Goal: Use online tool/utility: Use online tool/utility

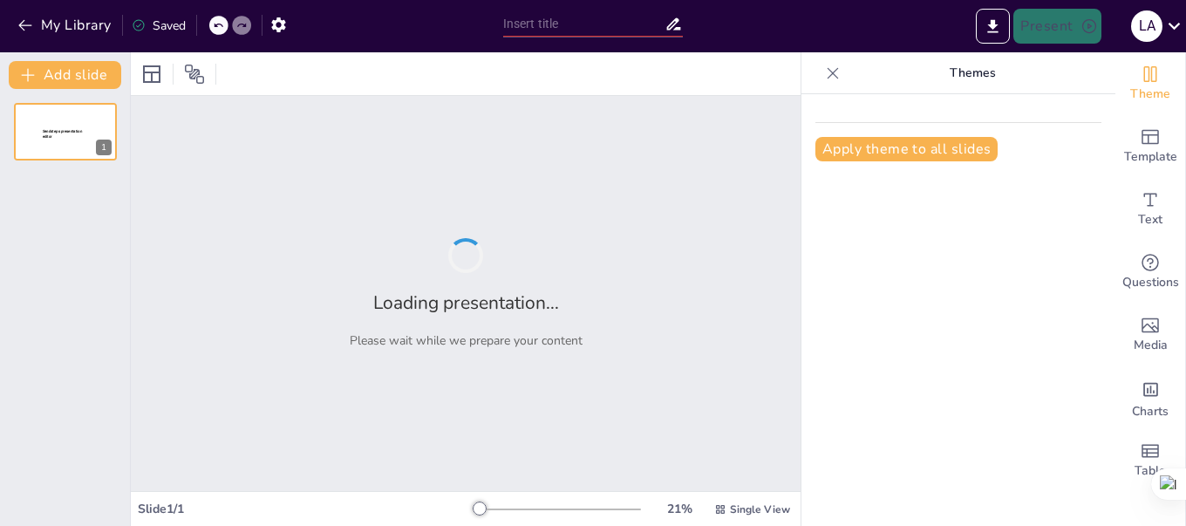
type input "Prevención y Tratamiento del VPH: Estrategias Efectivas"
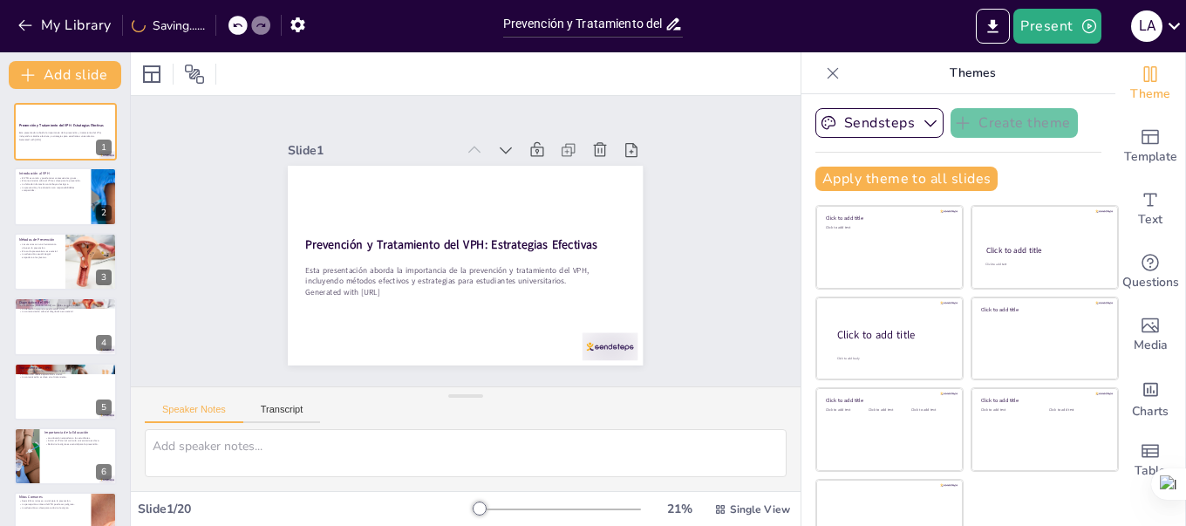
checkbox input "true"
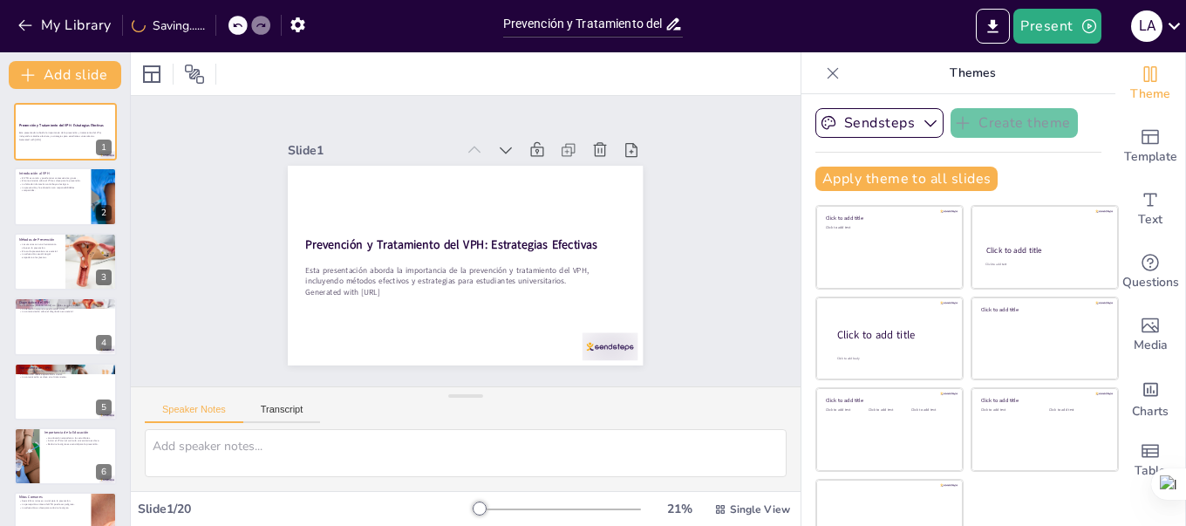
checkbox input "true"
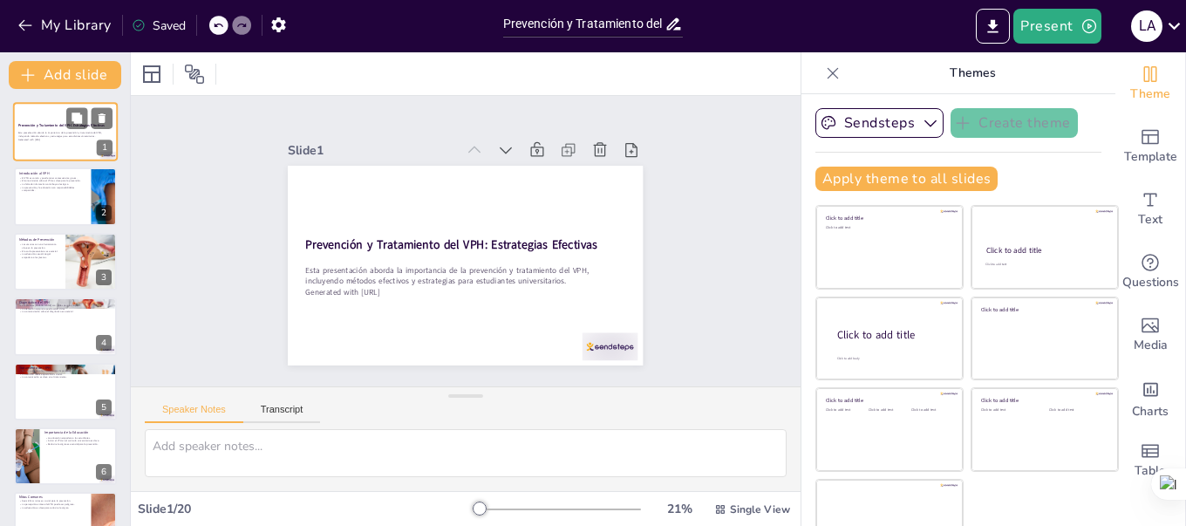
checkbox input "true"
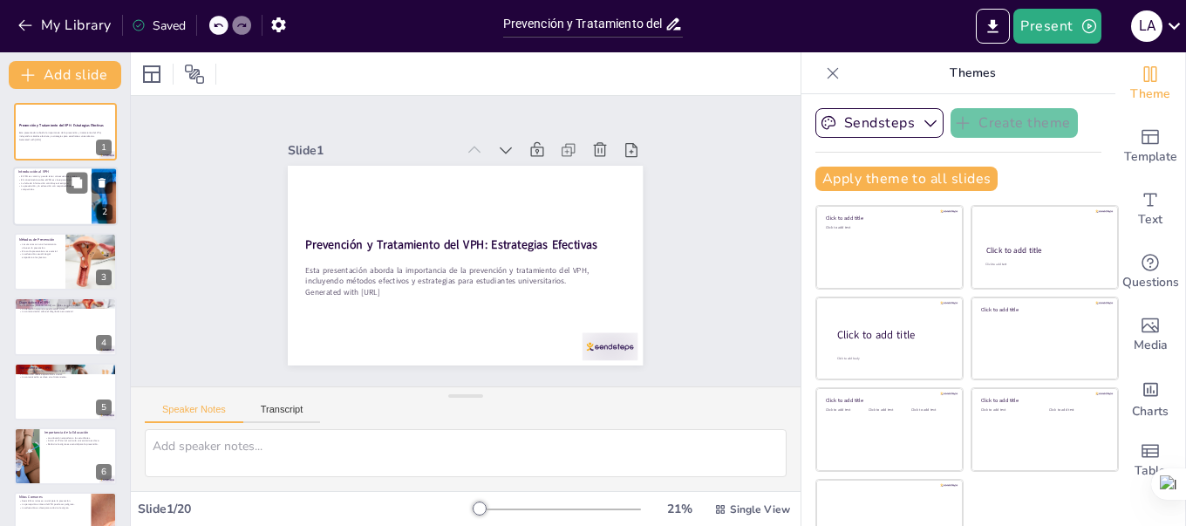
checkbox input "true"
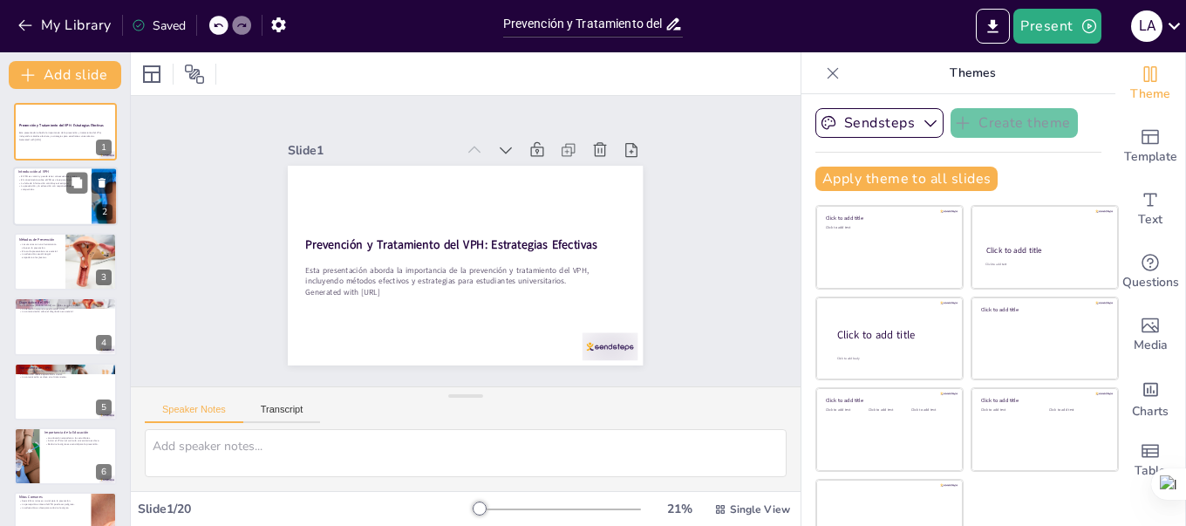
checkbox input "true"
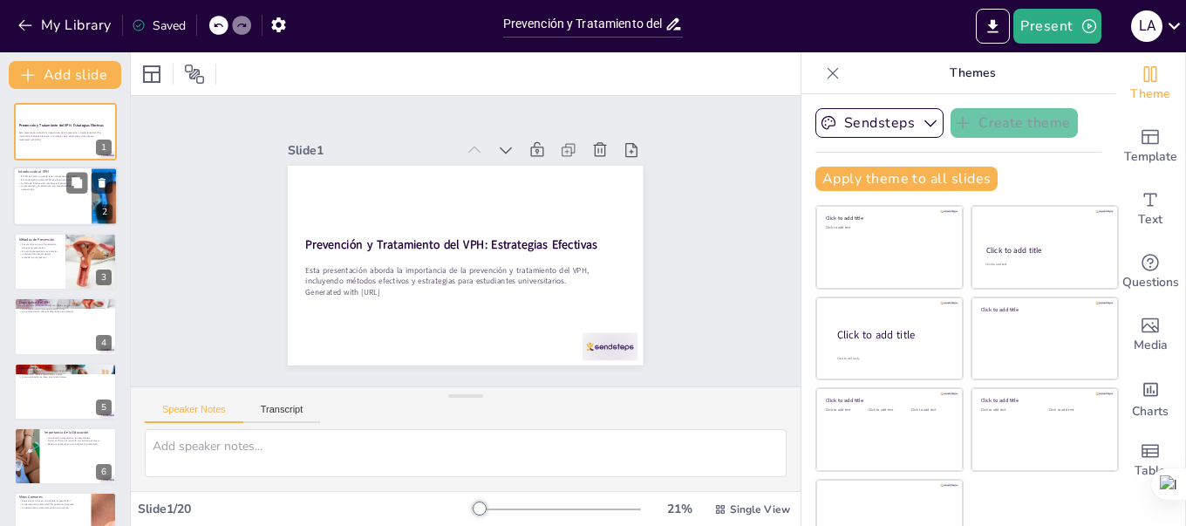
checkbox input "true"
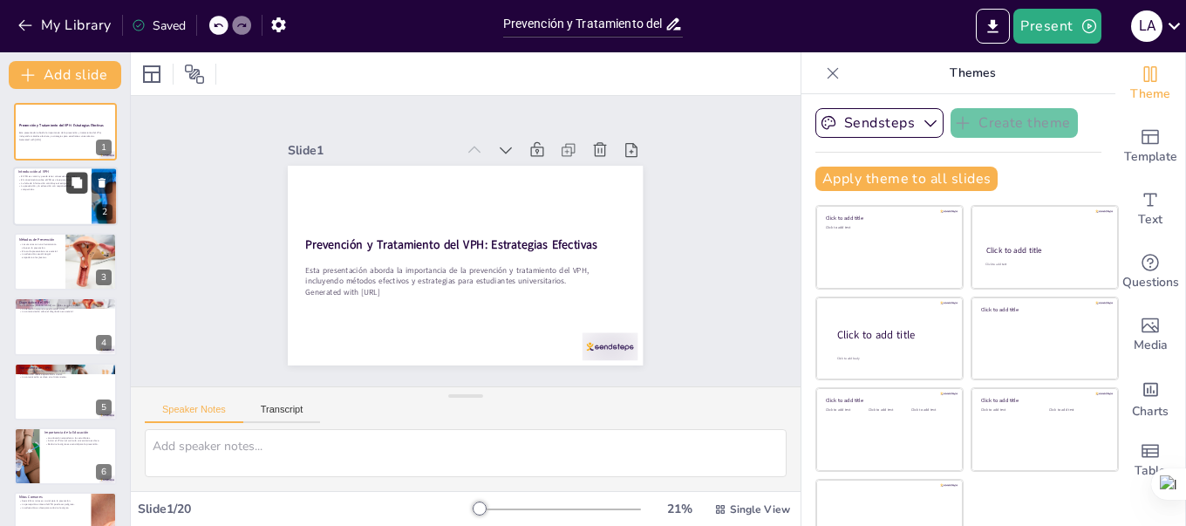
checkbox input "true"
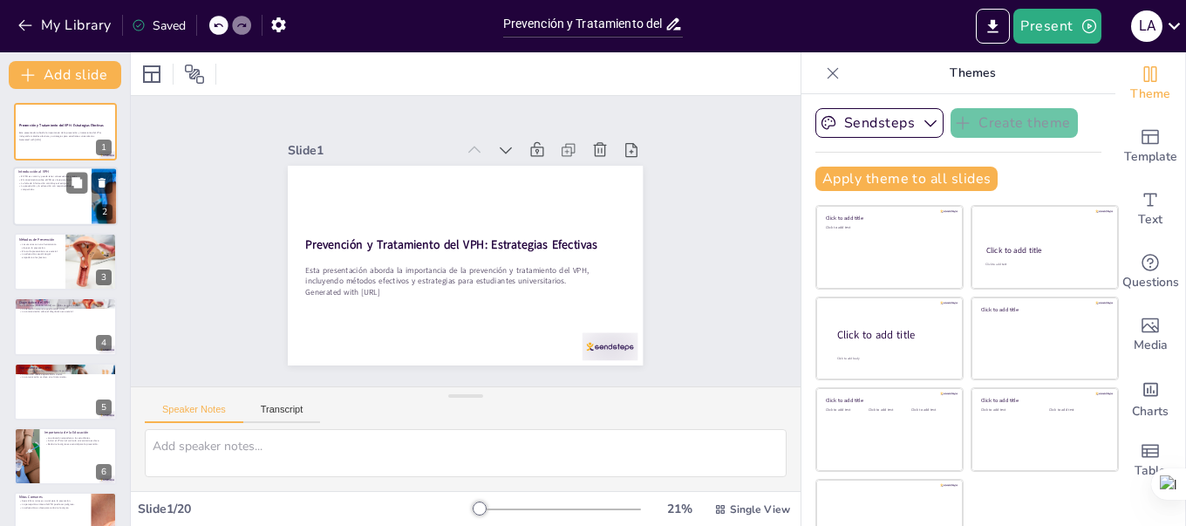
checkbox input "true"
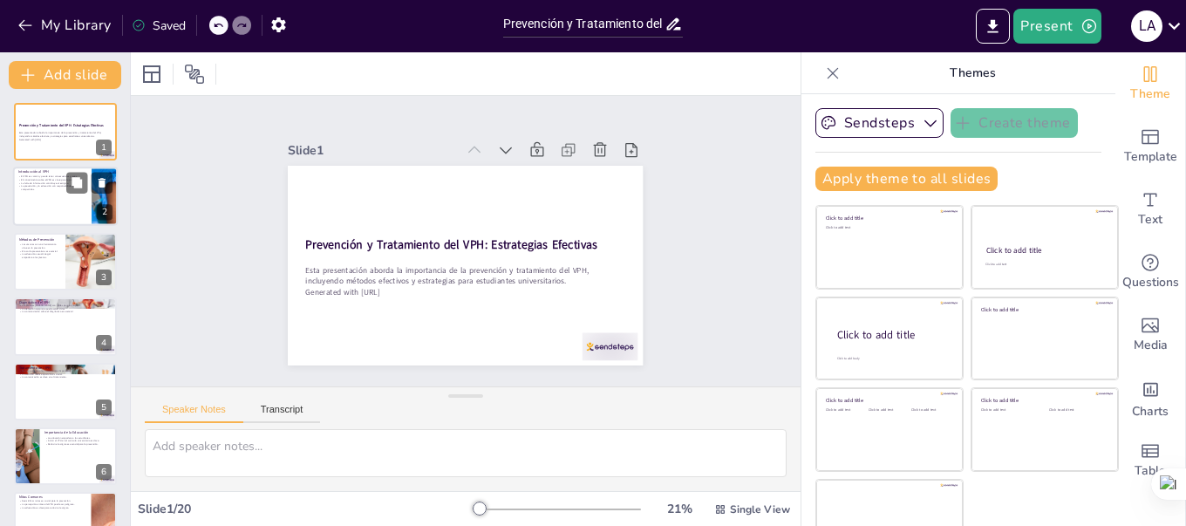
checkbox input "true"
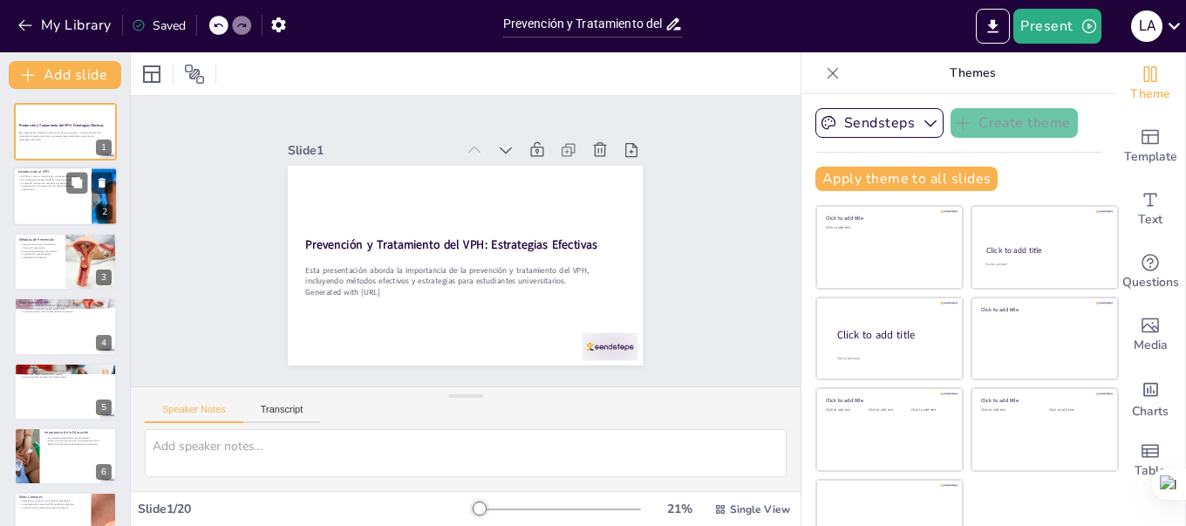
click at [62, 197] on div at bounding box center [65, 196] width 105 height 59
type textarea "Es esencial que los estudiantes universitarios conozcan la prevalencia del VPH …"
checkbox input "true"
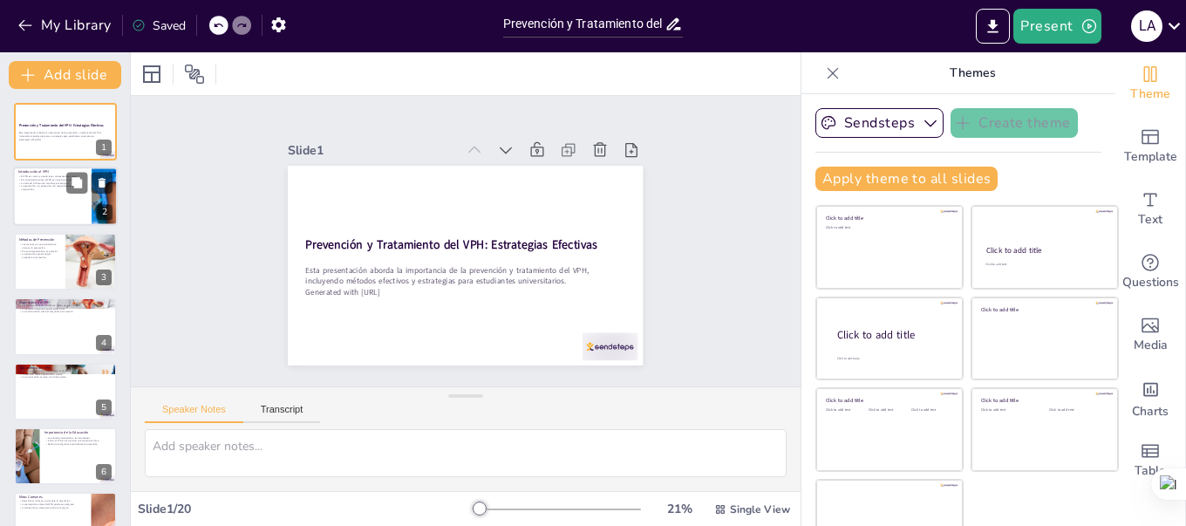
checkbox input "true"
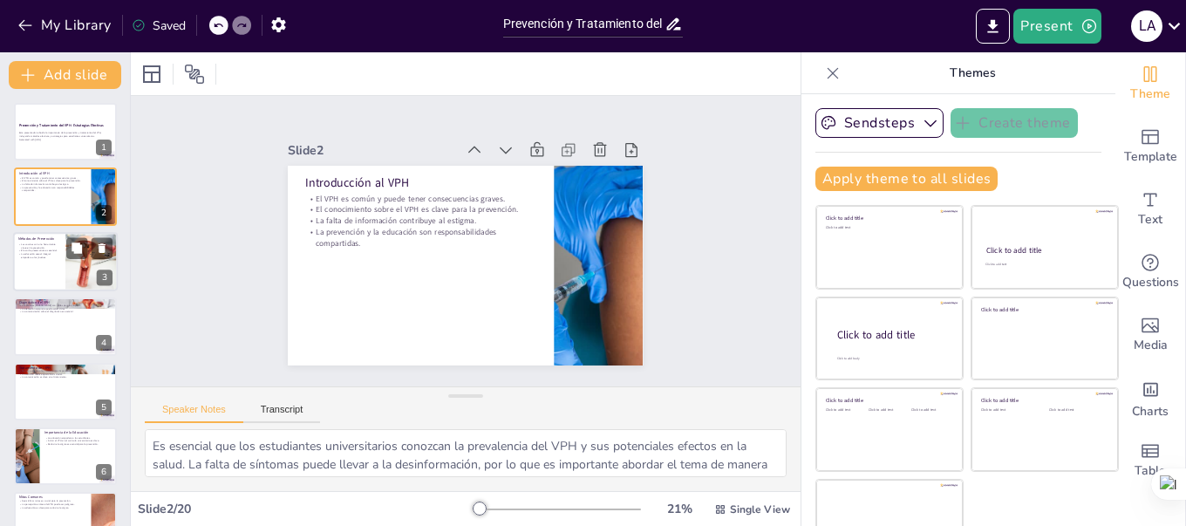
checkbox input "true"
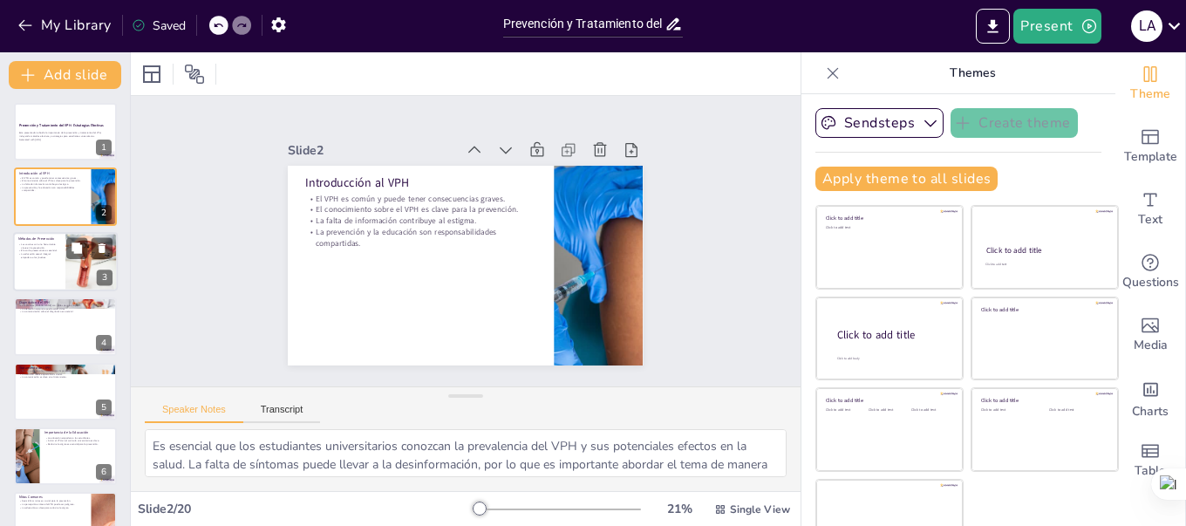
checkbox input "true"
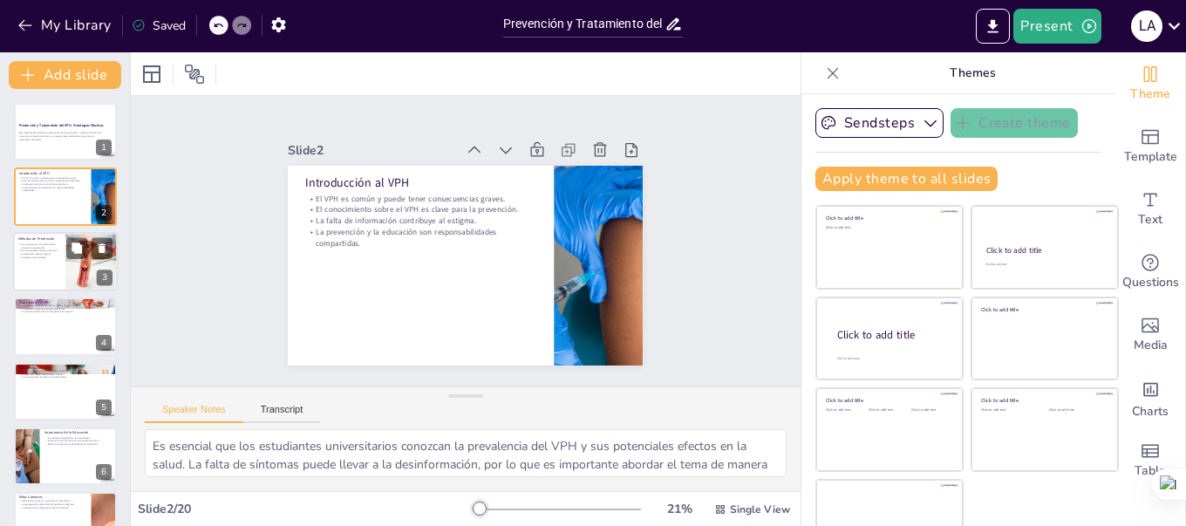
checkbox input "true"
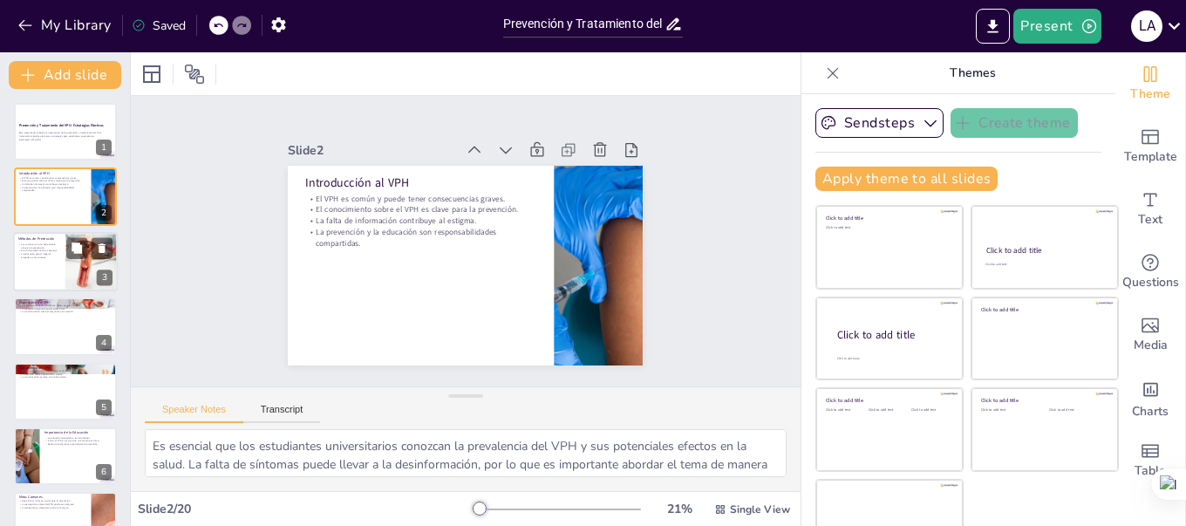
click at [58, 249] on p "El uso de preservativos es esencial." at bounding box center [39, 250] width 42 height 3
type textarea "Las vacunas contra el VPH son altamente efectivas y se recomiendan para jóvenes…"
checkbox input "true"
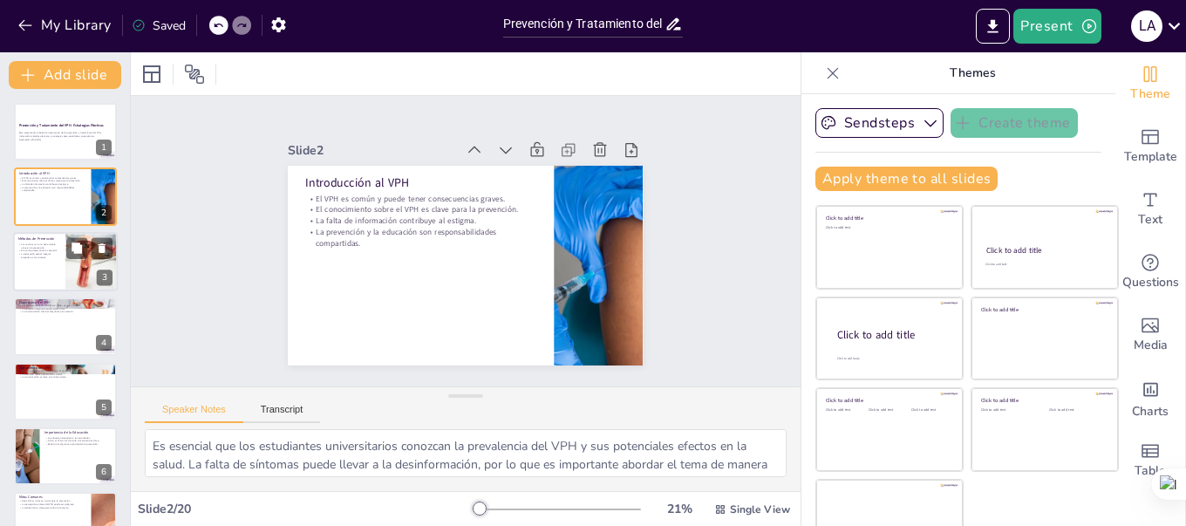
checkbox input "true"
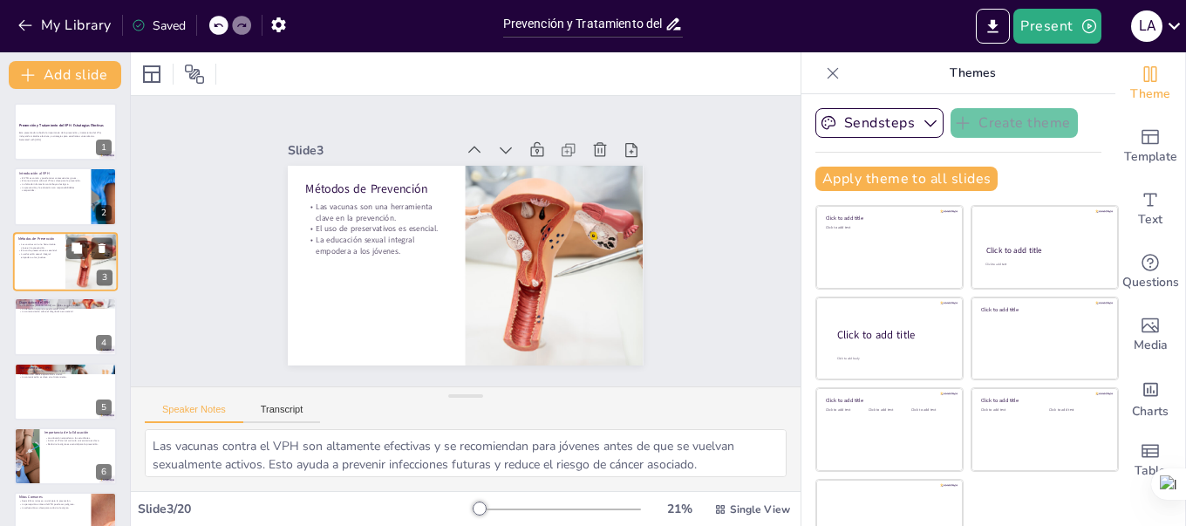
checkbox input "true"
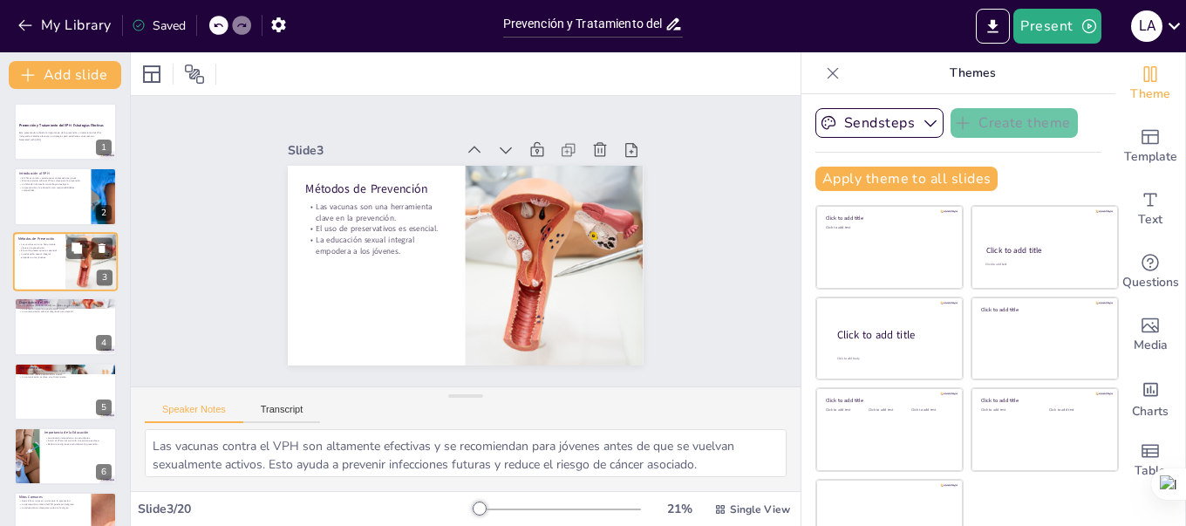
checkbox input "true"
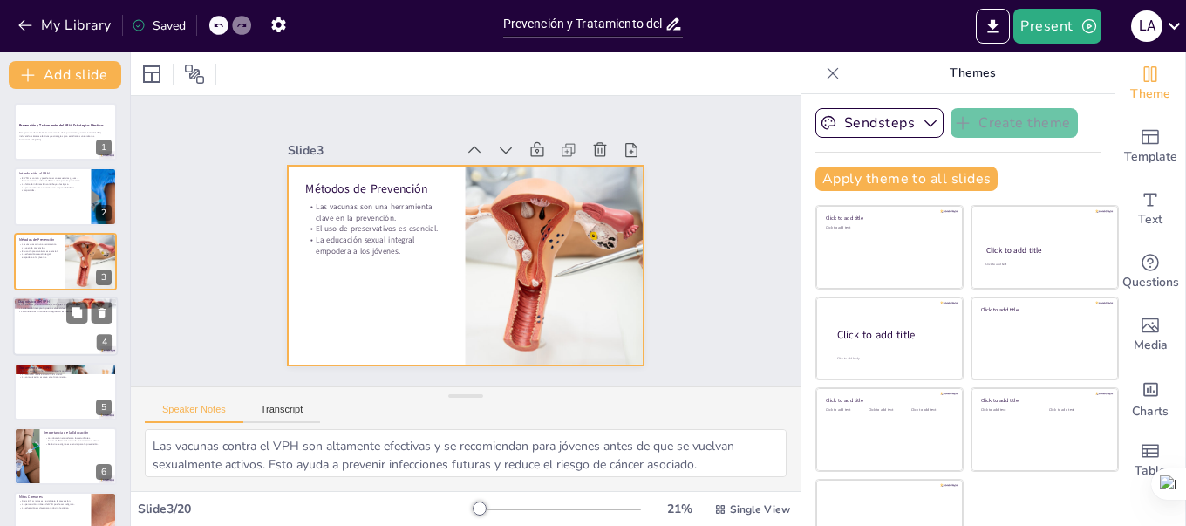
checkbox input "true"
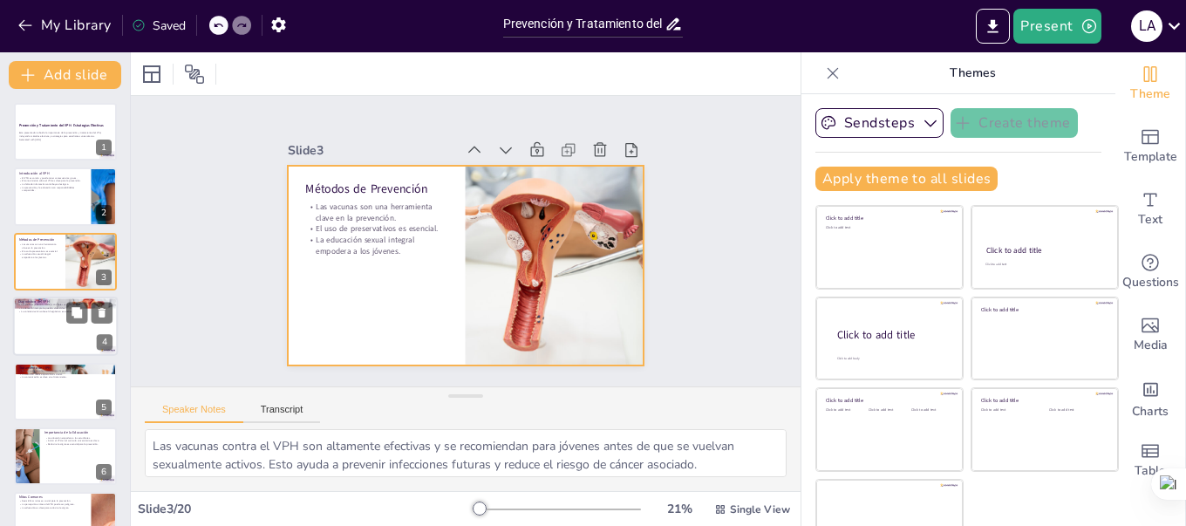
checkbox input "true"
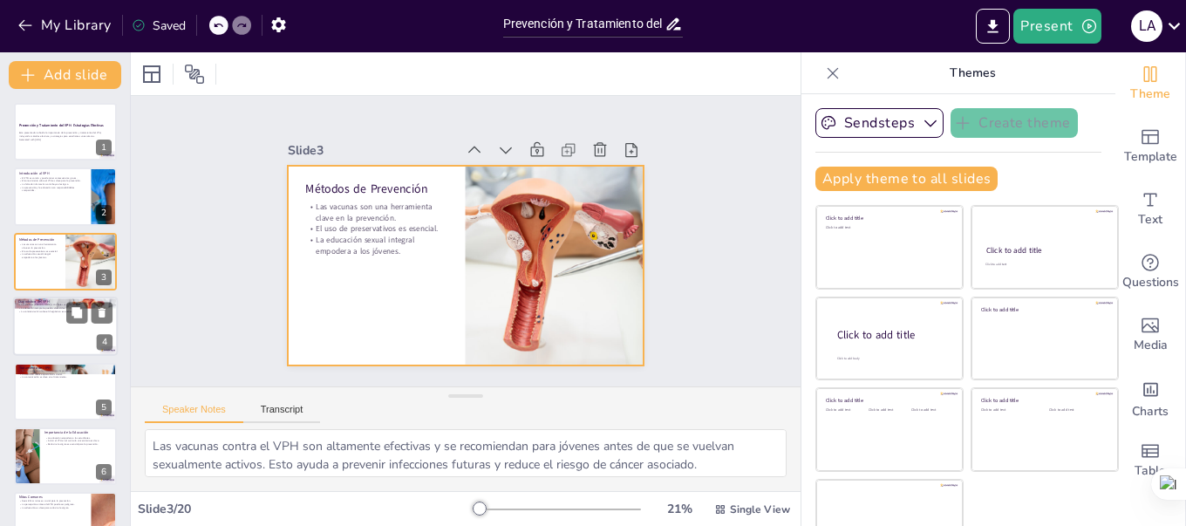
checkbox input "true"
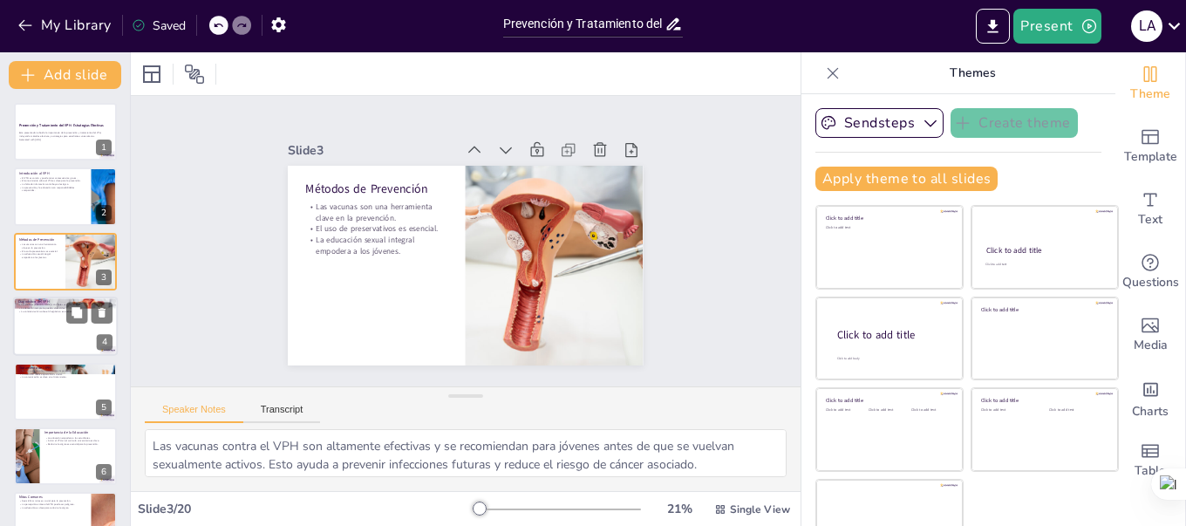
click at [43, 329] on div at bounding box center [65, 325] width 105 height 59
type textarea "Las pruebas [PERSON_NAME] son una forma efectiva de detectar cambios precoces e…"
checkbox input "true"
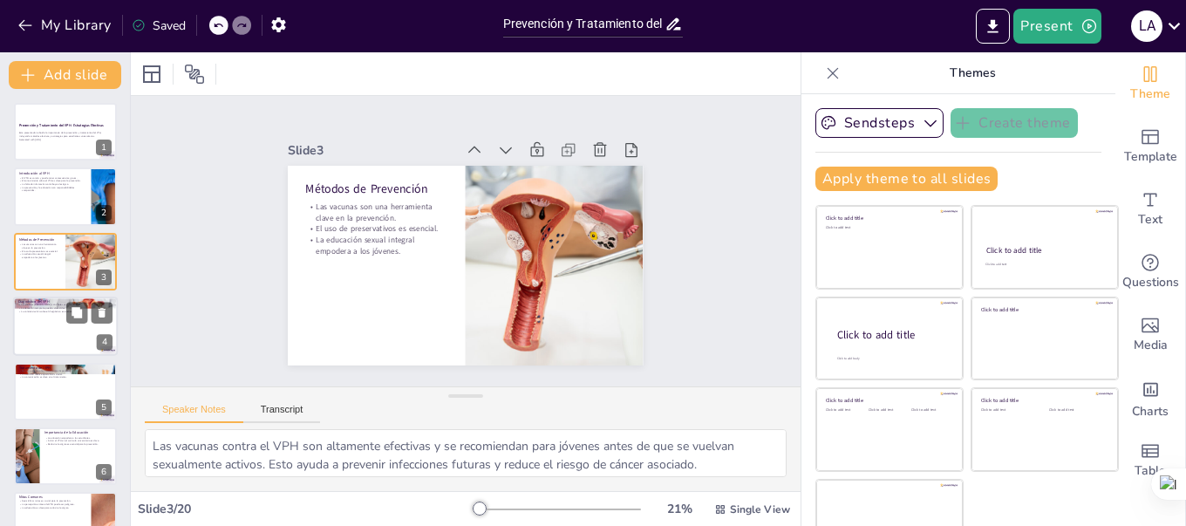
checkbox input "true"
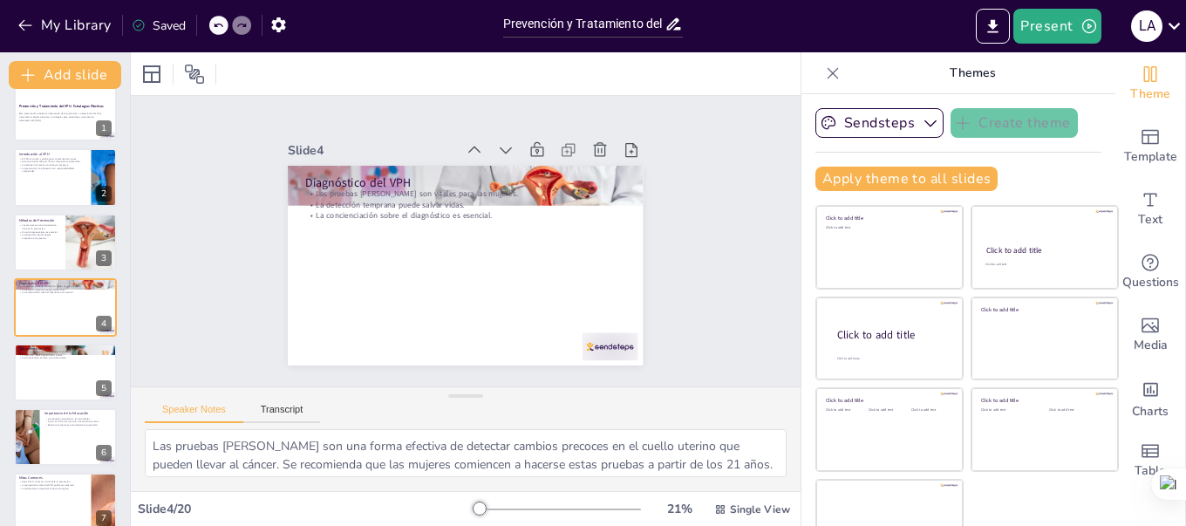
checkbox input "true"
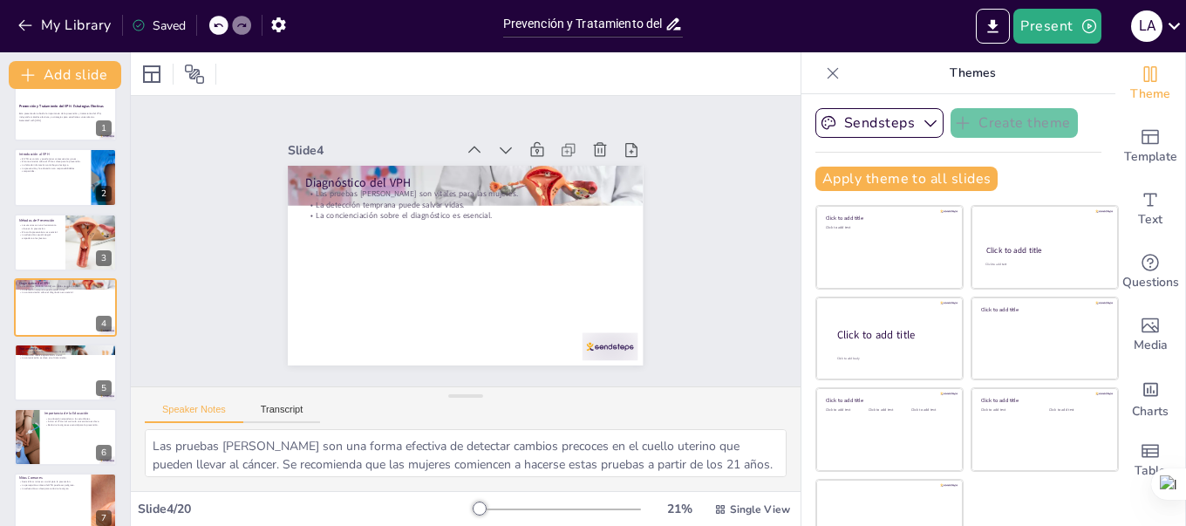
checkbox input "true"
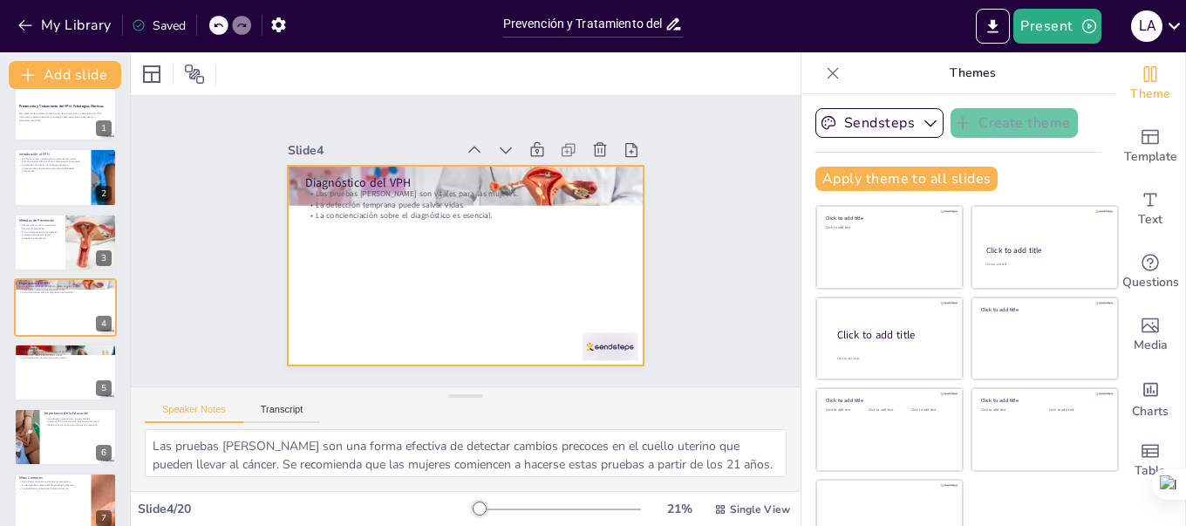
checkbox input "true"
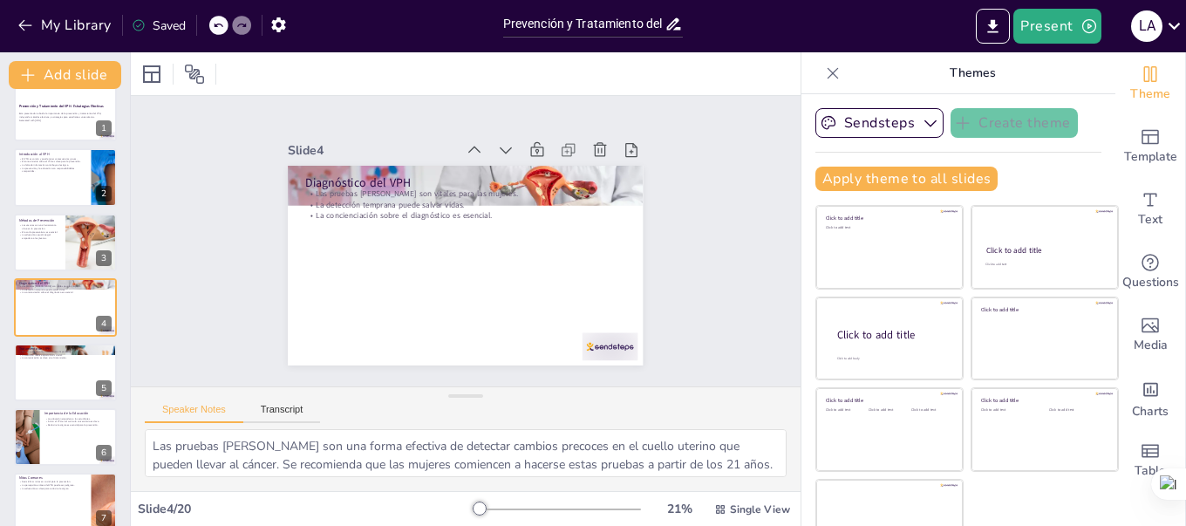
checkbox input "true"
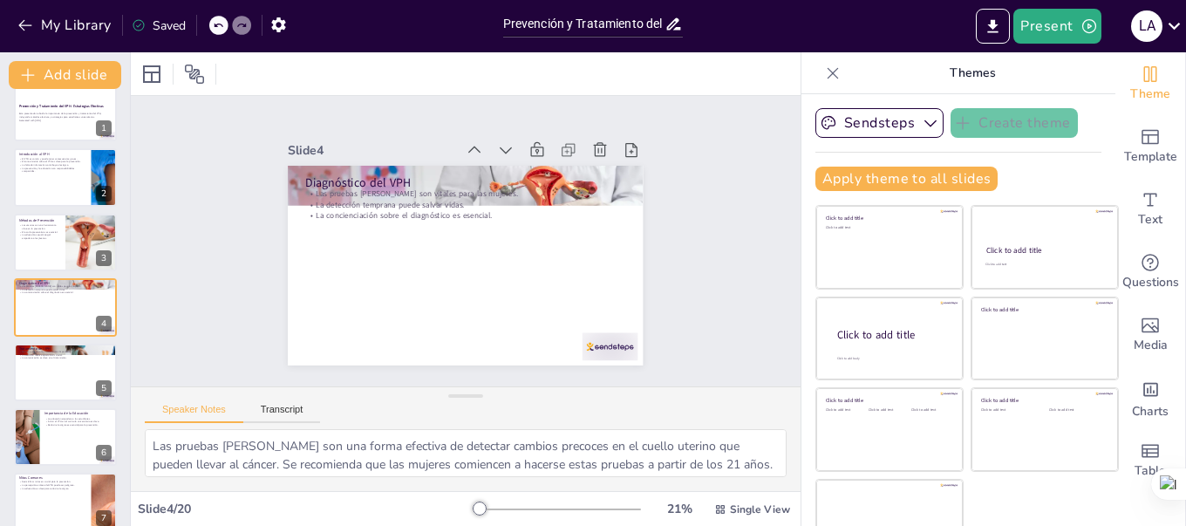
checkbox input "true"
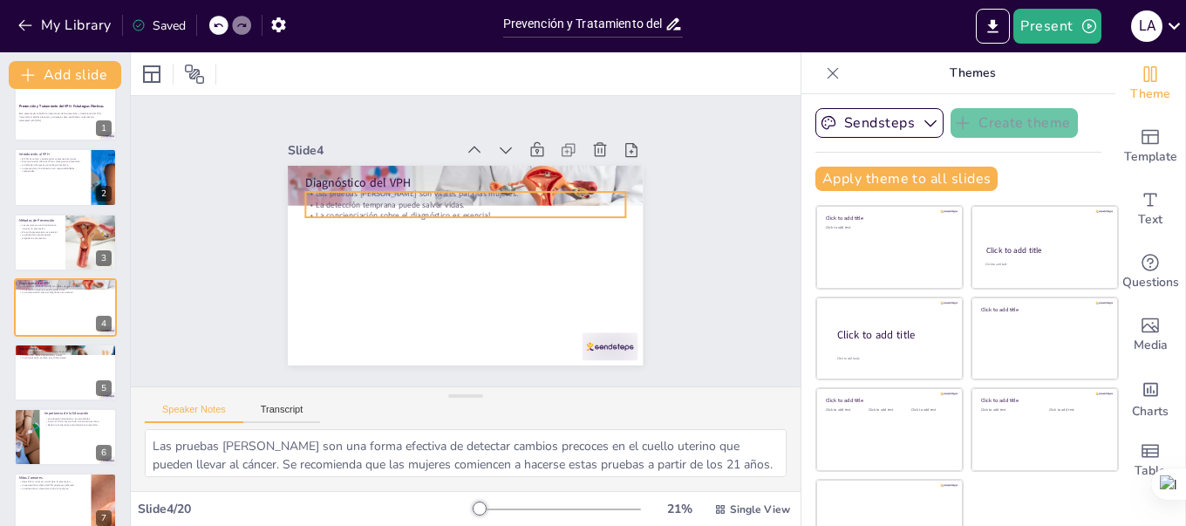
checkbox input "true"
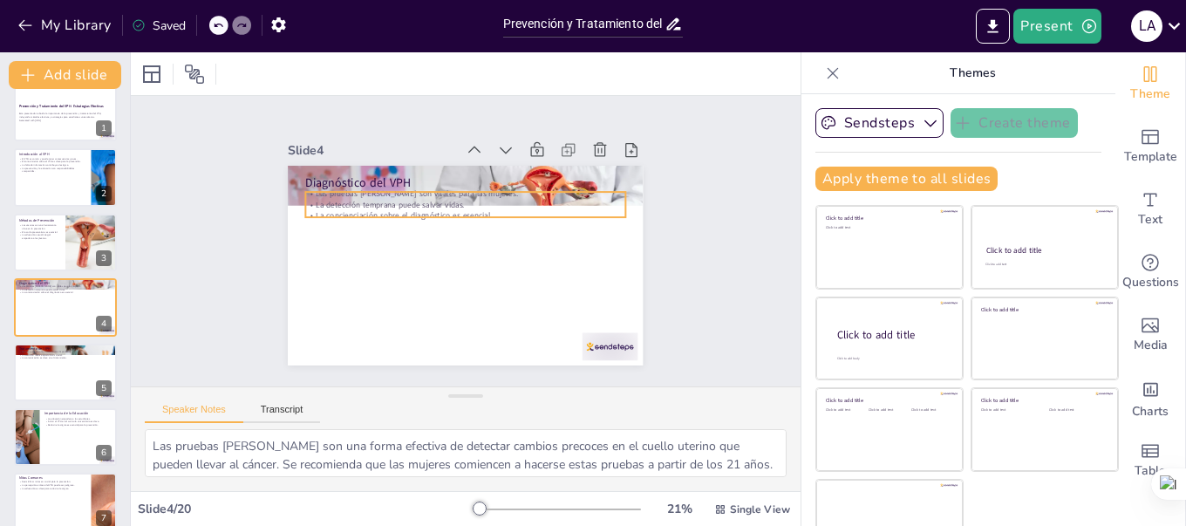
checkbox input "true"
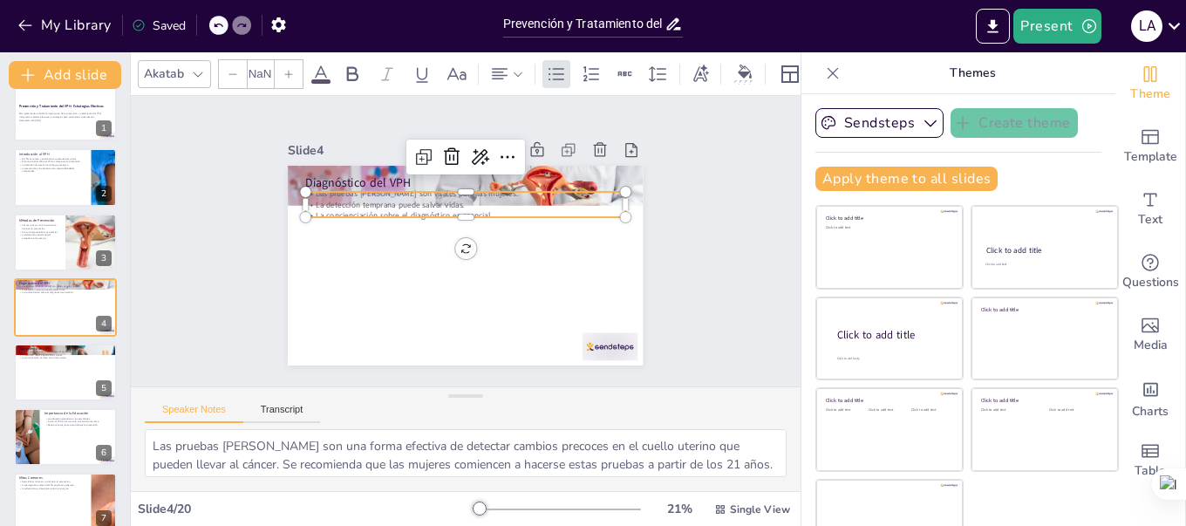
checkbox input "true"
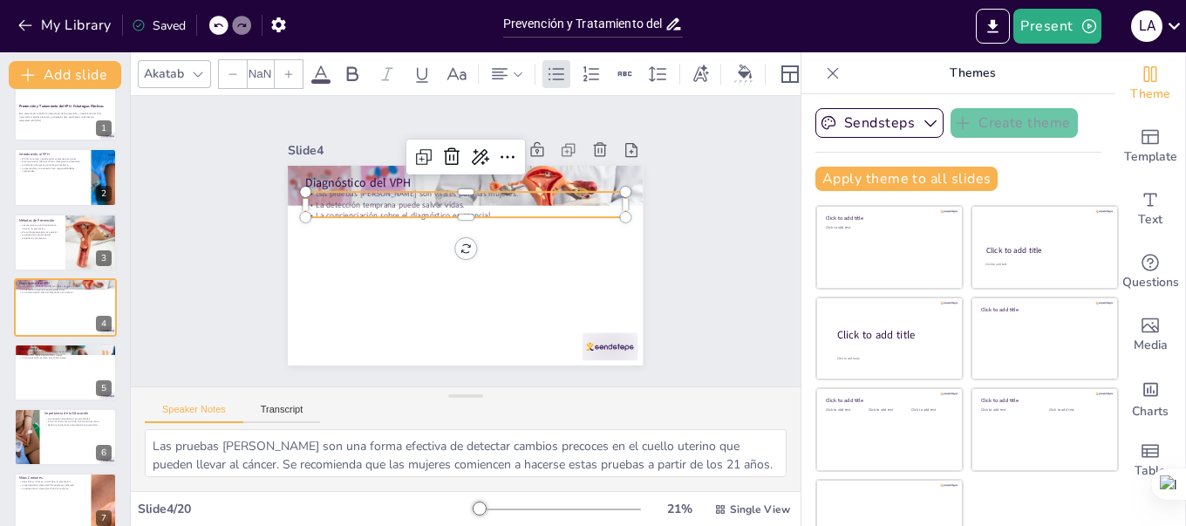
type input "32"
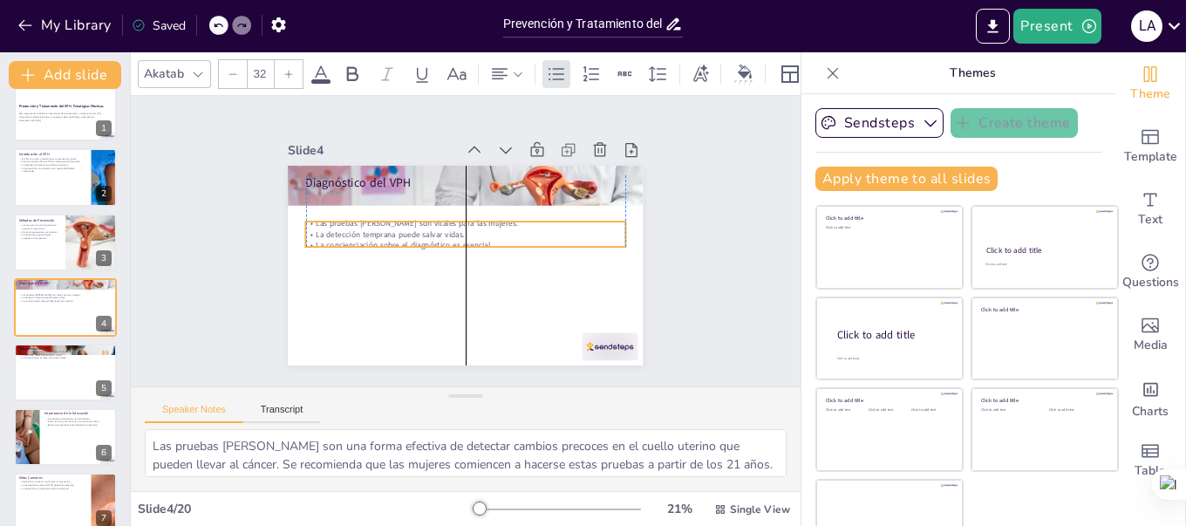
checkbox input "true"
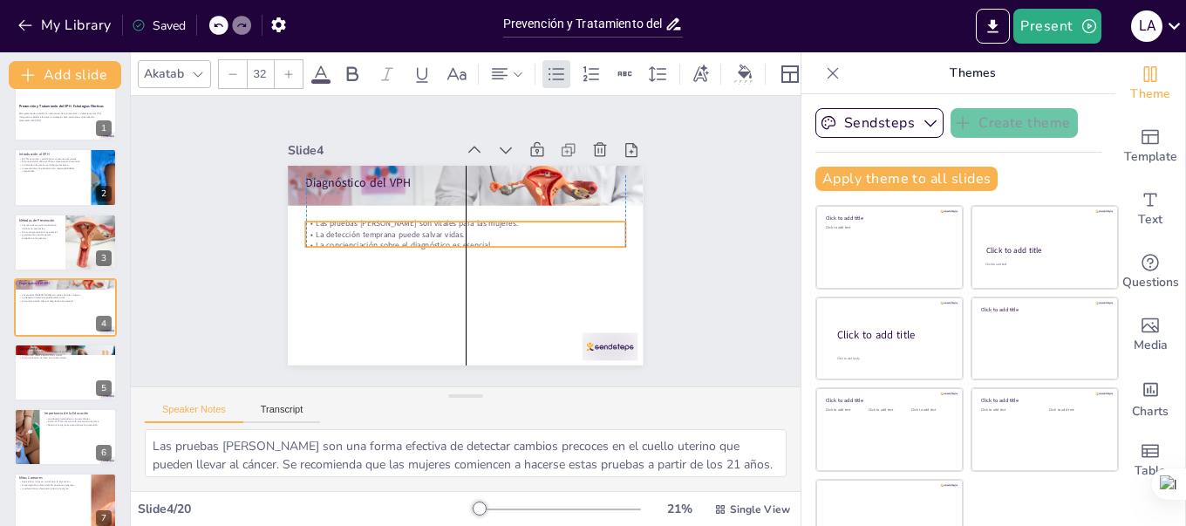
checkbox input "true"
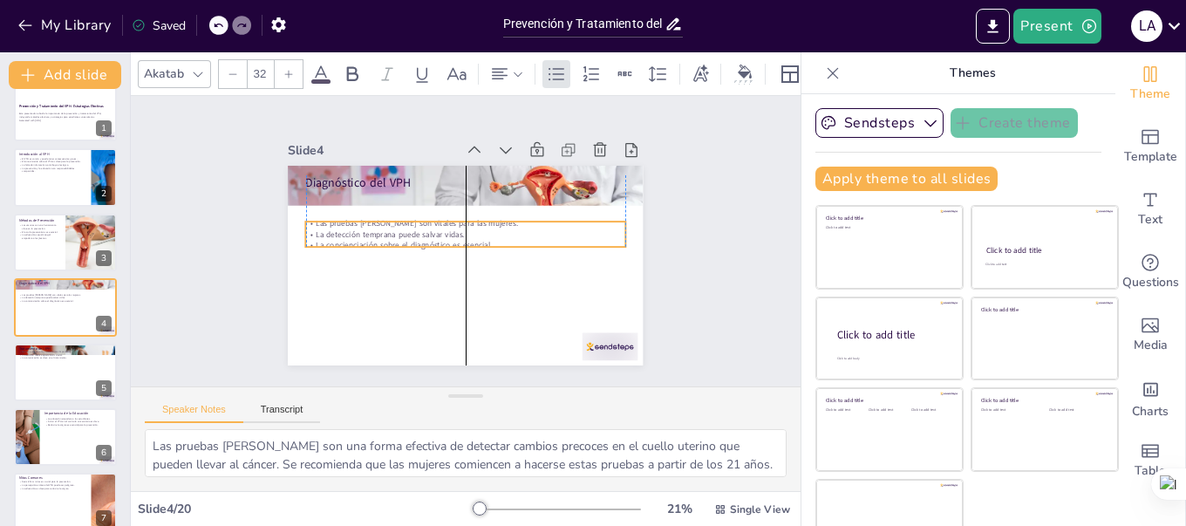
checkbox input "true"
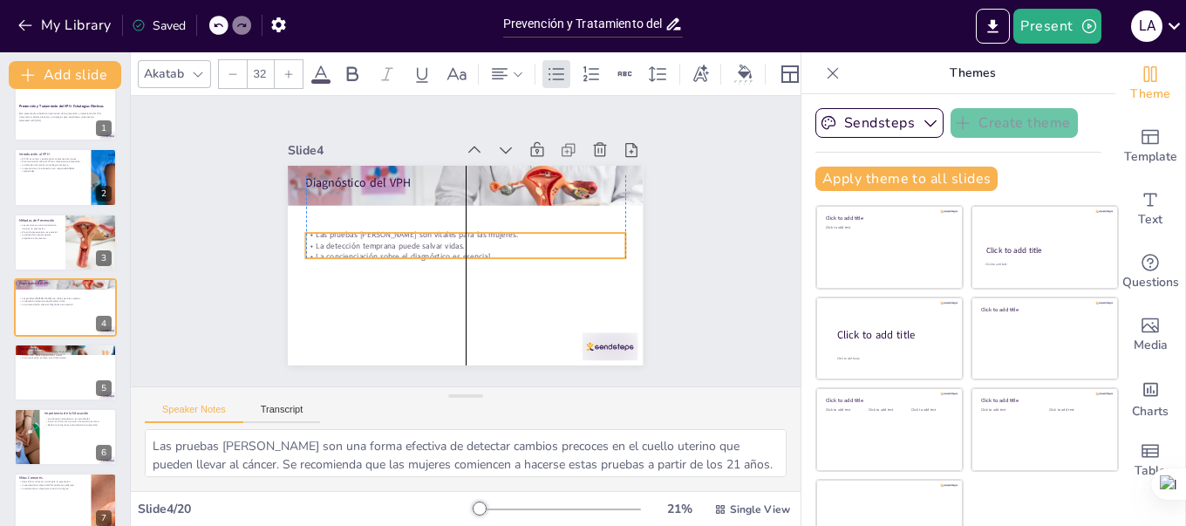
checkbox input "true"
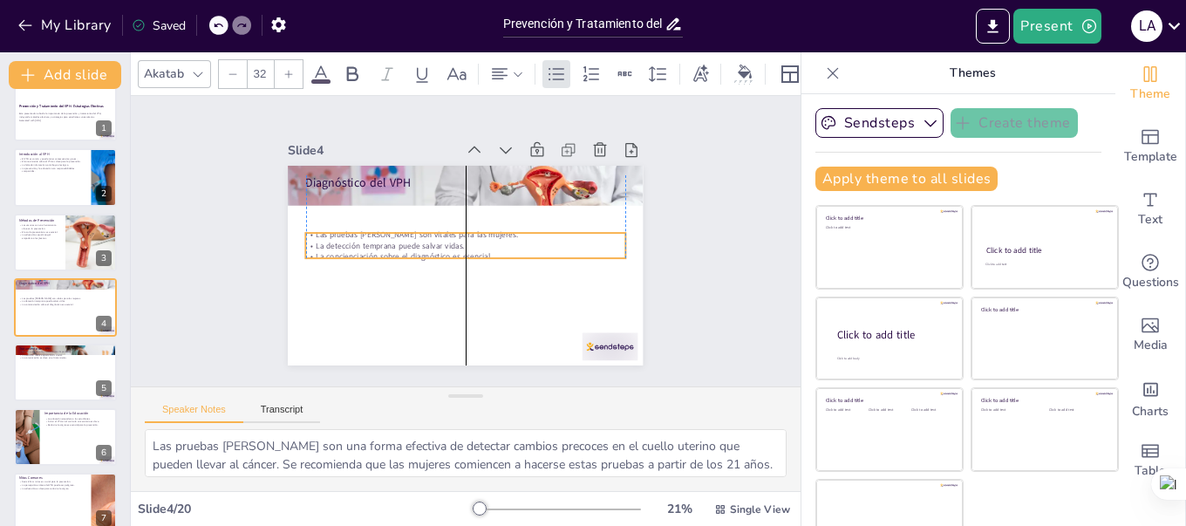
checkbox input "true"
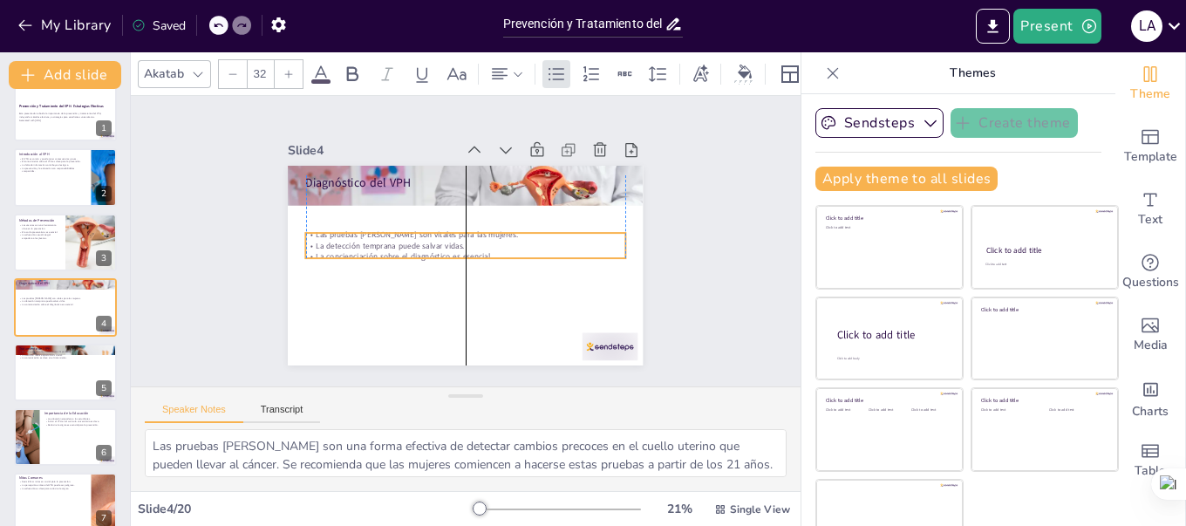
checkbox input "true"
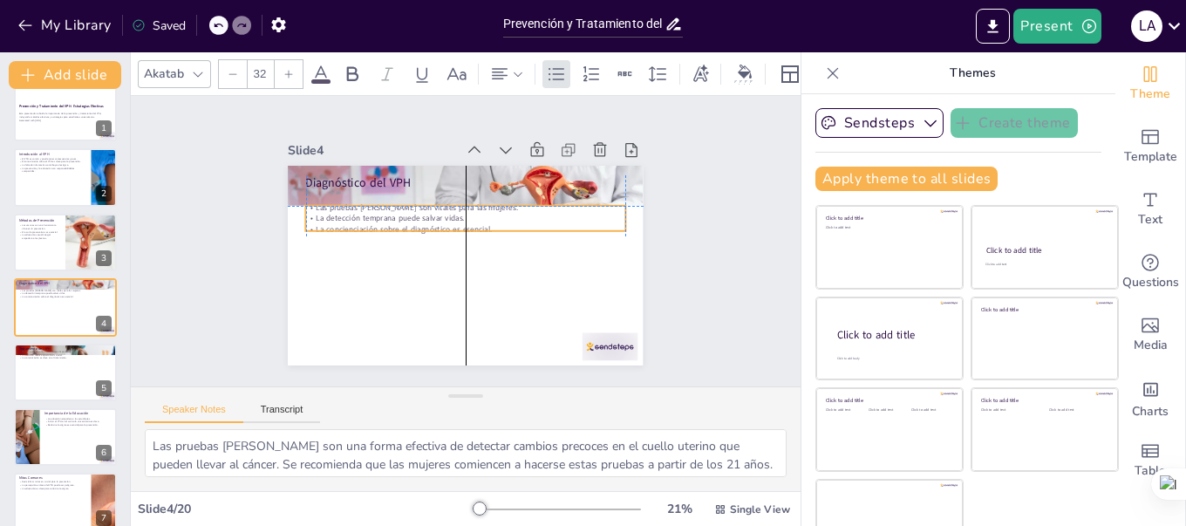
checkbox input "true"
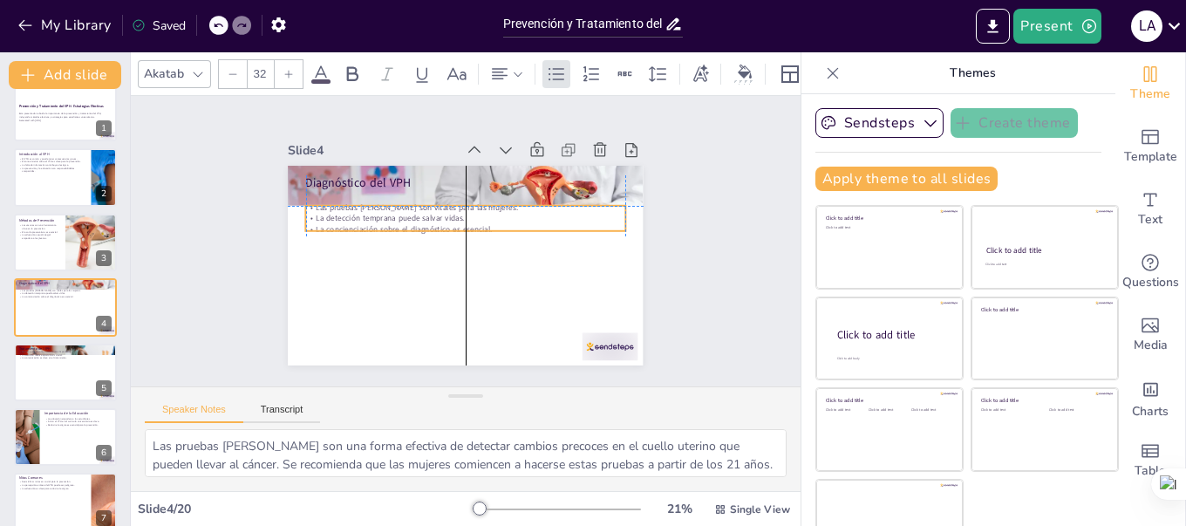
checkbox input "true"
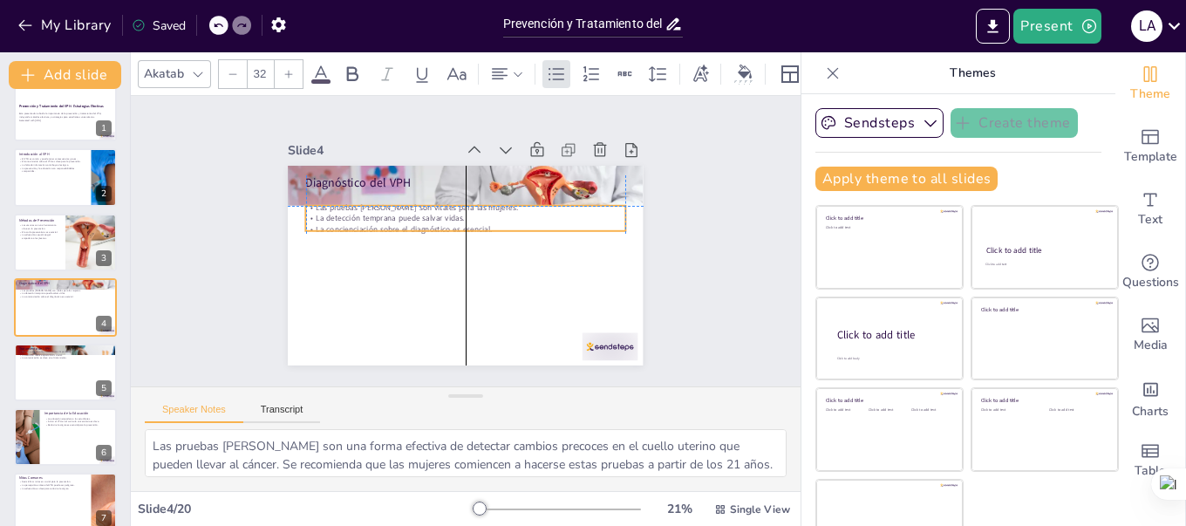
checkbox input "true"
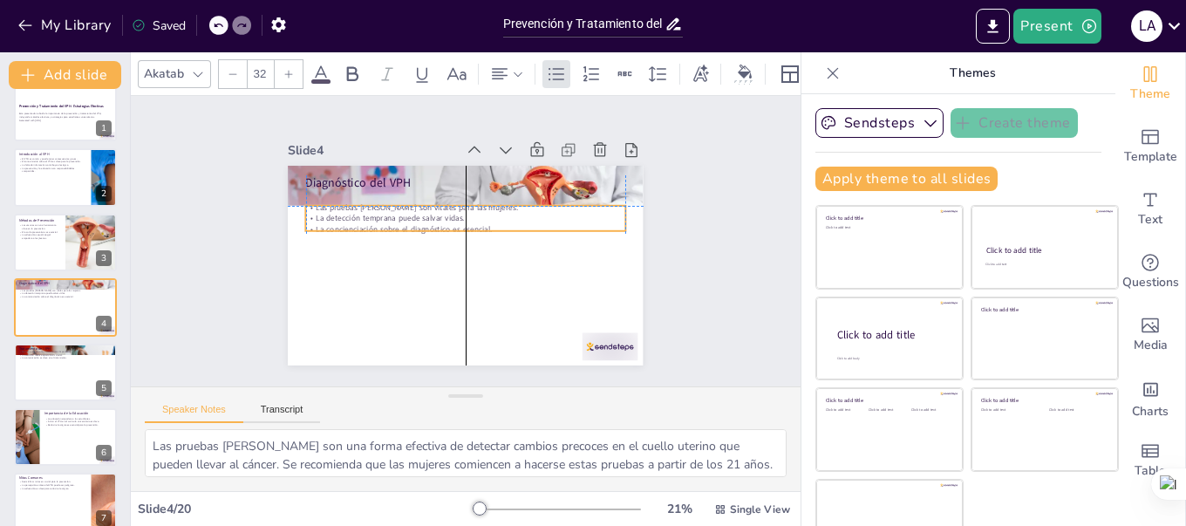
checkbox input "true"
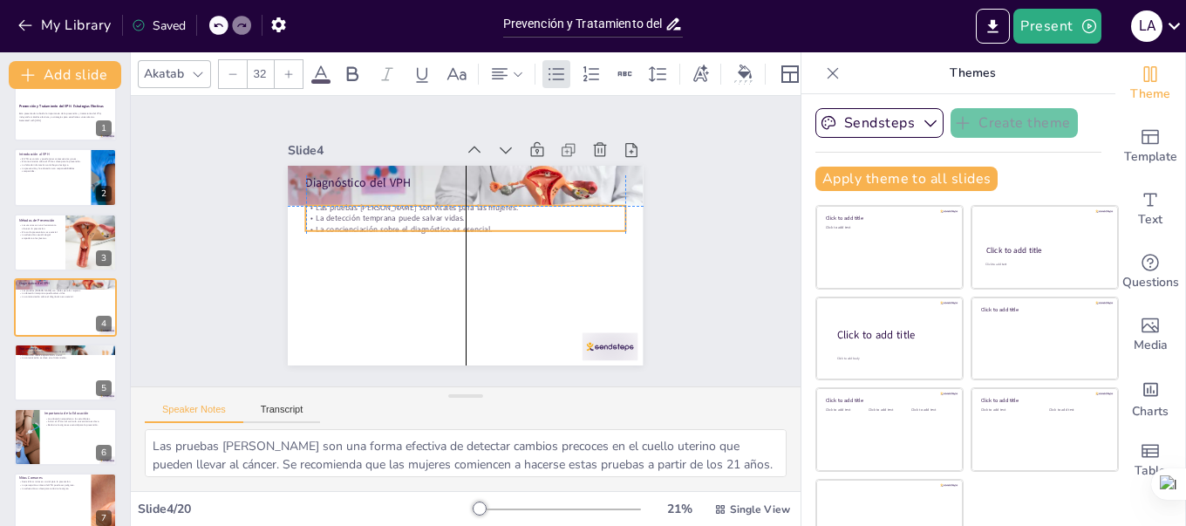
checkbox input "true"
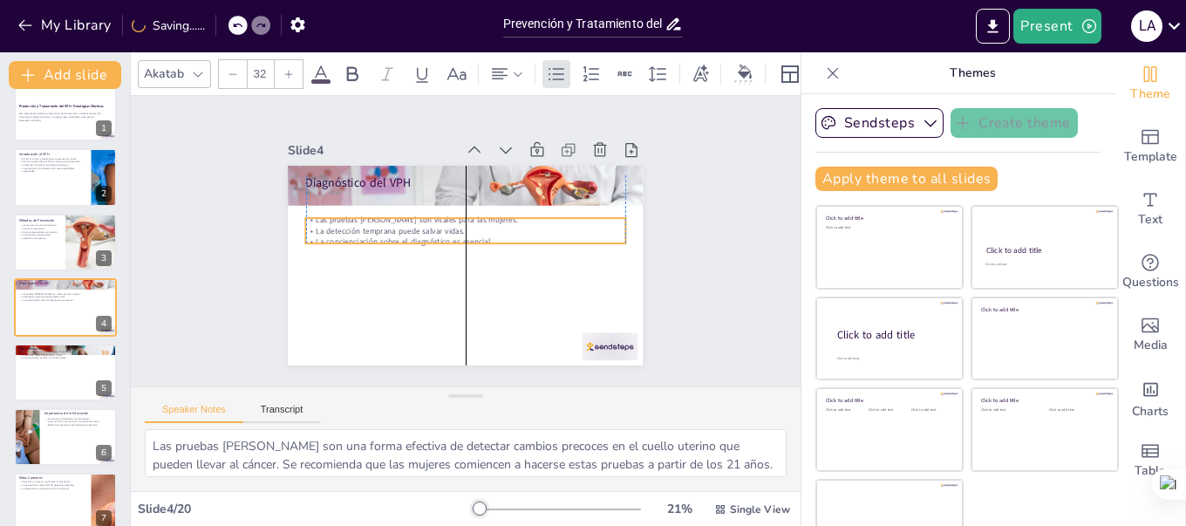
drag, startPoint x: 378, startPoint y: 201, endPoint x: 378, endPoint y: 227, distance: 26.2
click at [378, 227] on p "La detección temprana puede salvar vidas." at bounding box center [466, 230] width 319 height 44
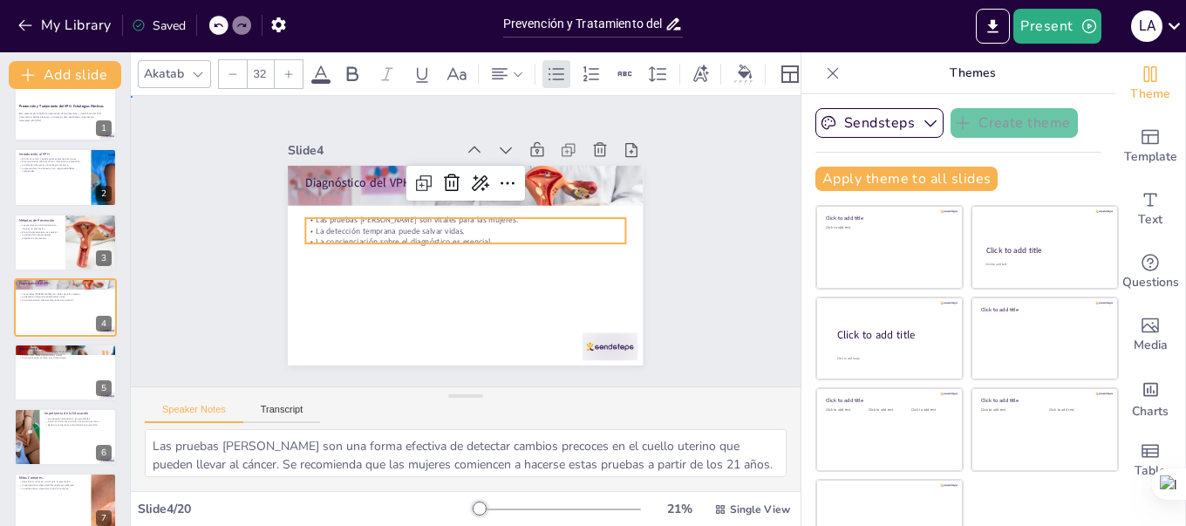
click at [707, 198] on div "Slide 1 Prevención y Tratamiento del VPH: Estrategias Efectivas Esta presentaci…" at bounding box center [465, 241] width 483 height 726
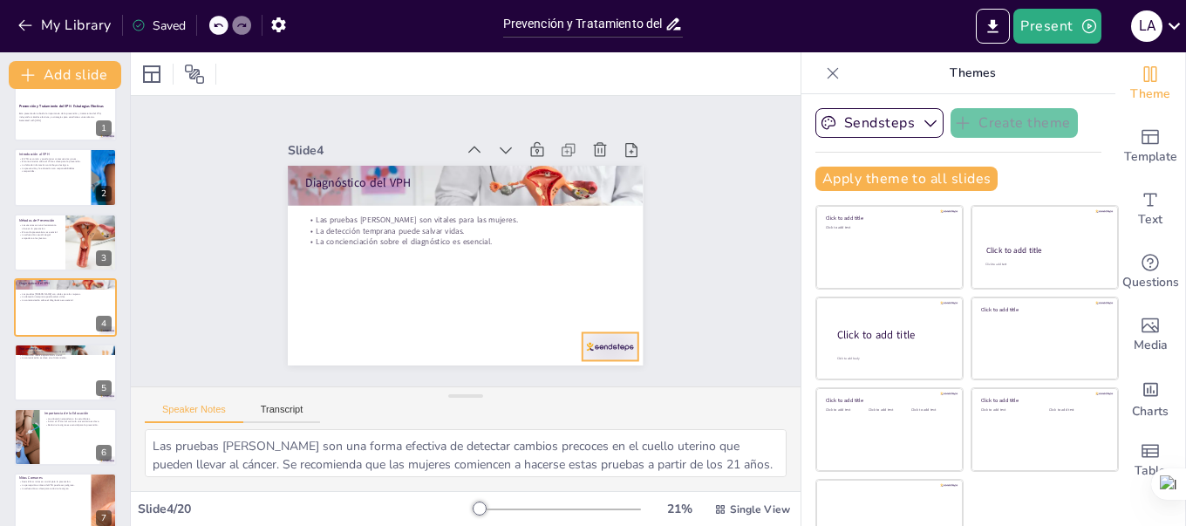
click at [362, 345] on div at bounding box center [345, 374] width 33 height 58
click at [71, 130] on div at bounding box center [65, 112] width 105 height 59
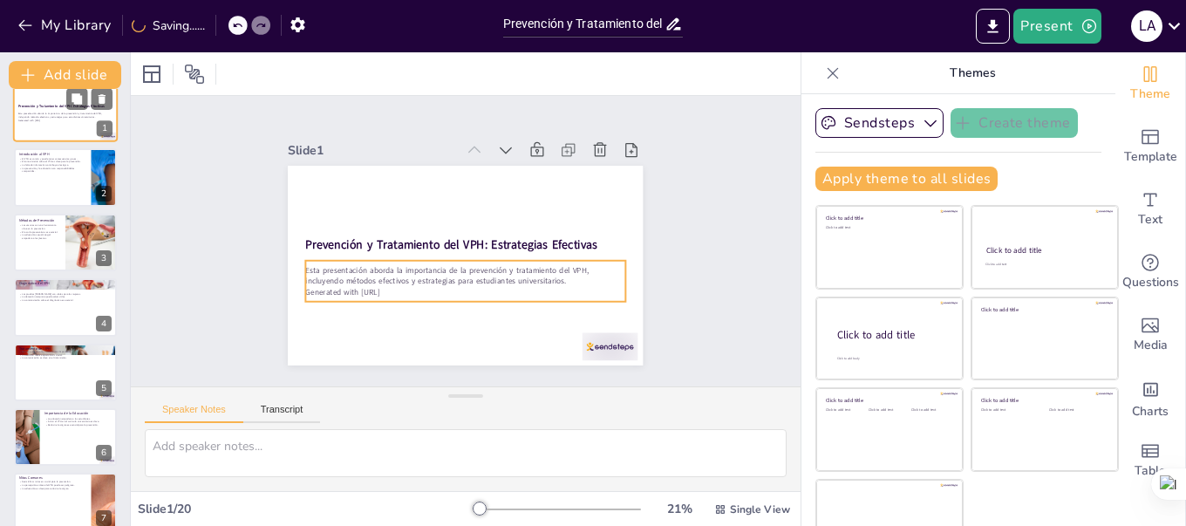
scroll to position [0, 0]
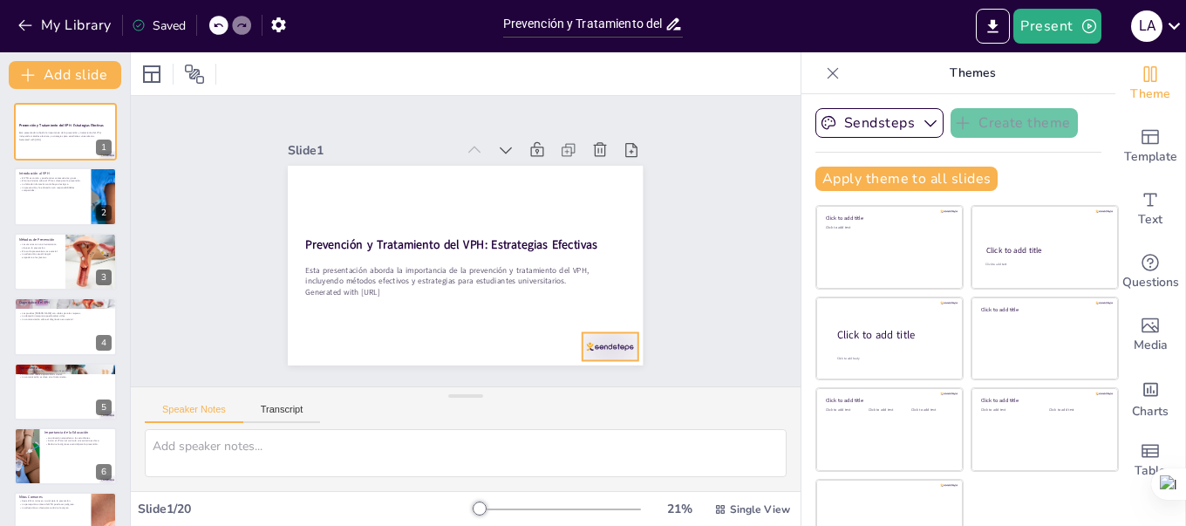
click at [323, 327] on div at bounding box center [295, 296] width 55 height 61
click at [59, 199] on div at bounding box center [65, 196] width 105 height 59
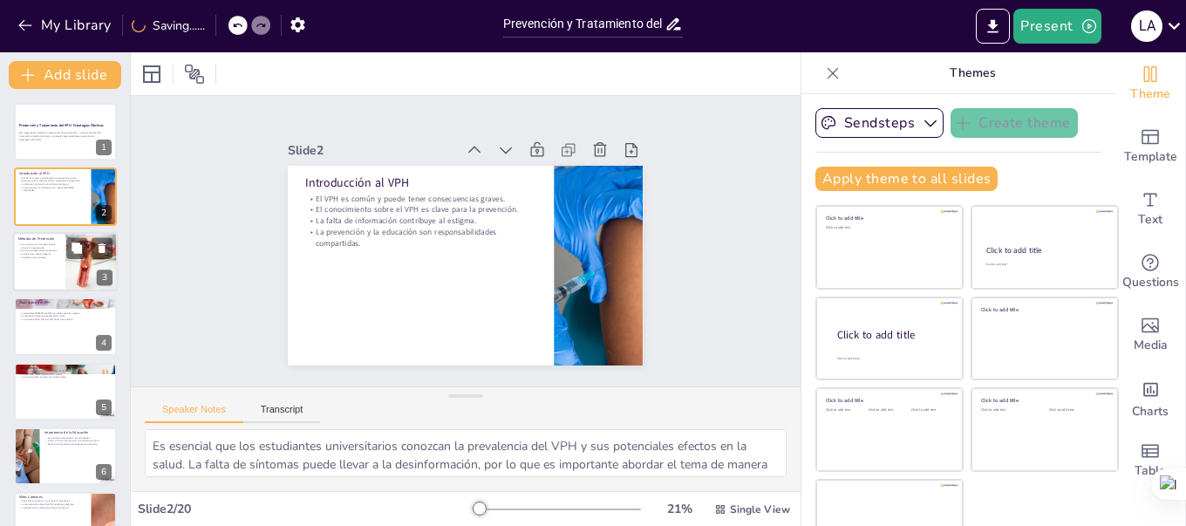
click at [56, 276] on div at bounding box center [65, 261] width 105 height 59
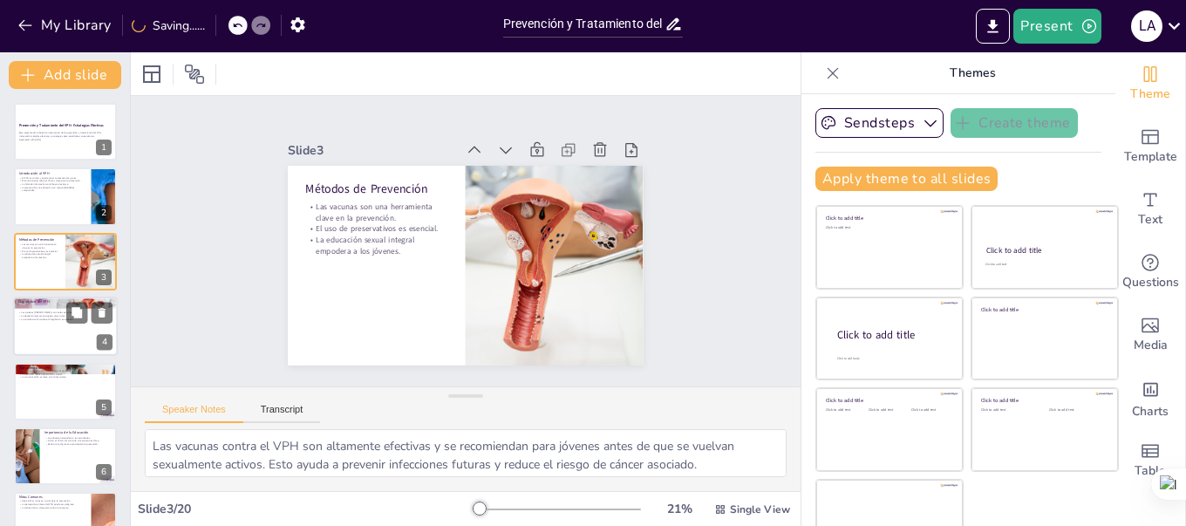
click at [34, 332] on div at bounding box center [65, 325] width 105 height 59
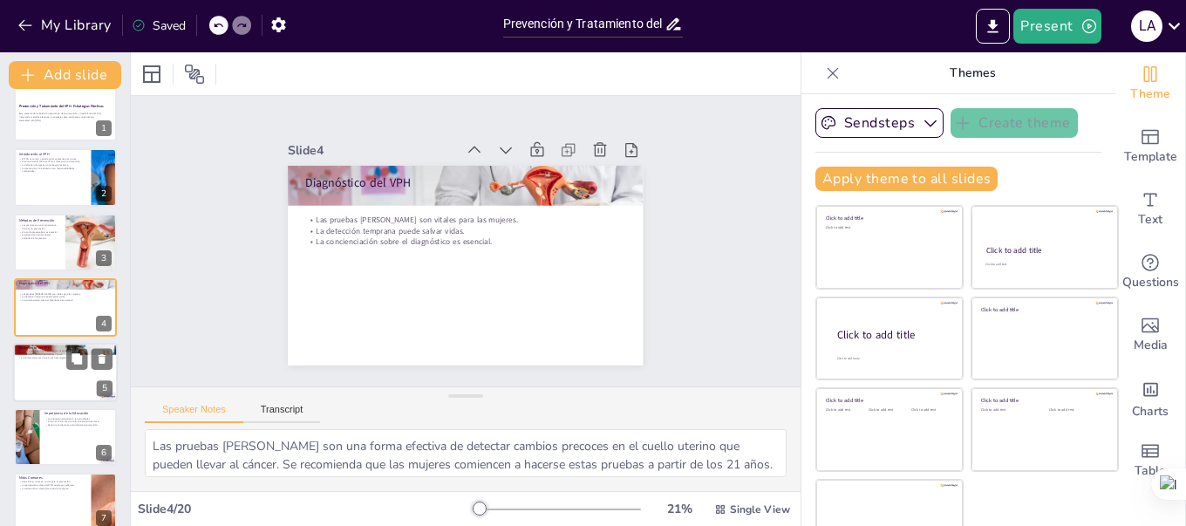
click at [60, 380] on div at bounding box center [65, 372] width 105 height 59
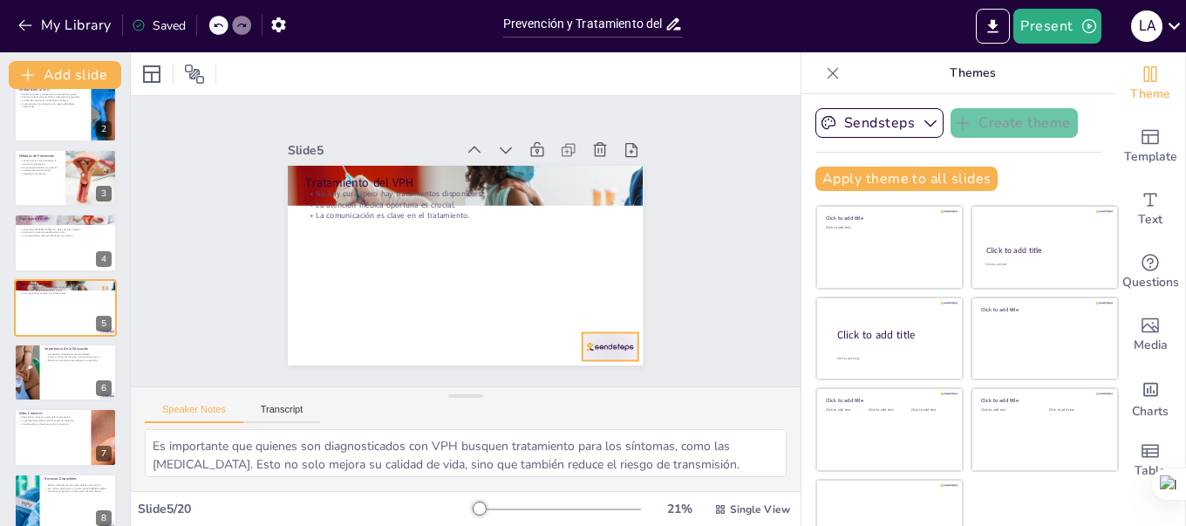
click at [601, 364] on div at bounding box center [570, 386] width 61 height 44
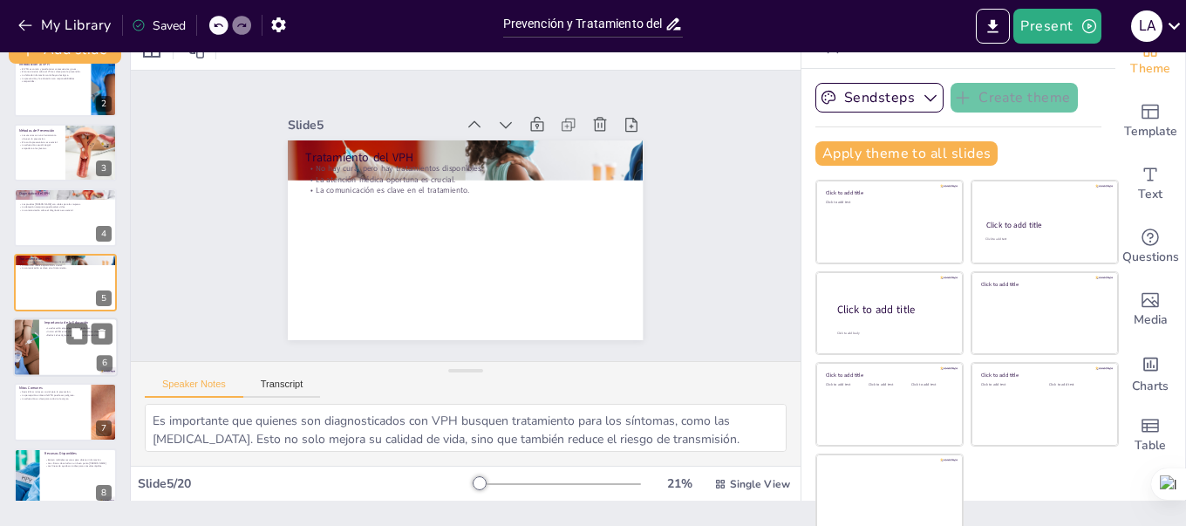
scroll to position [37, 0]
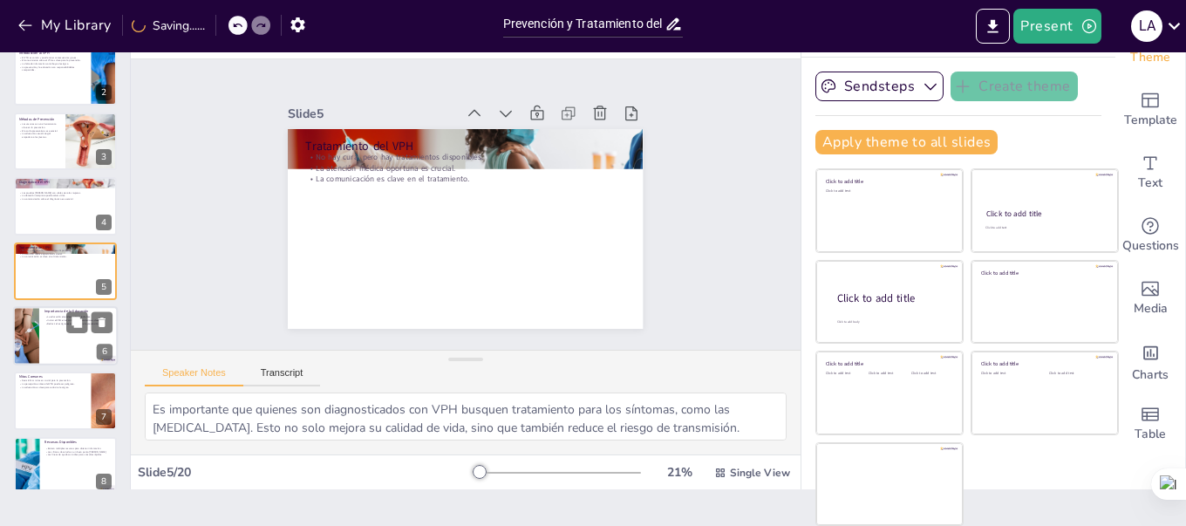
click at [82, 337] on div at bounding box center [65, 335] width 105 height 59
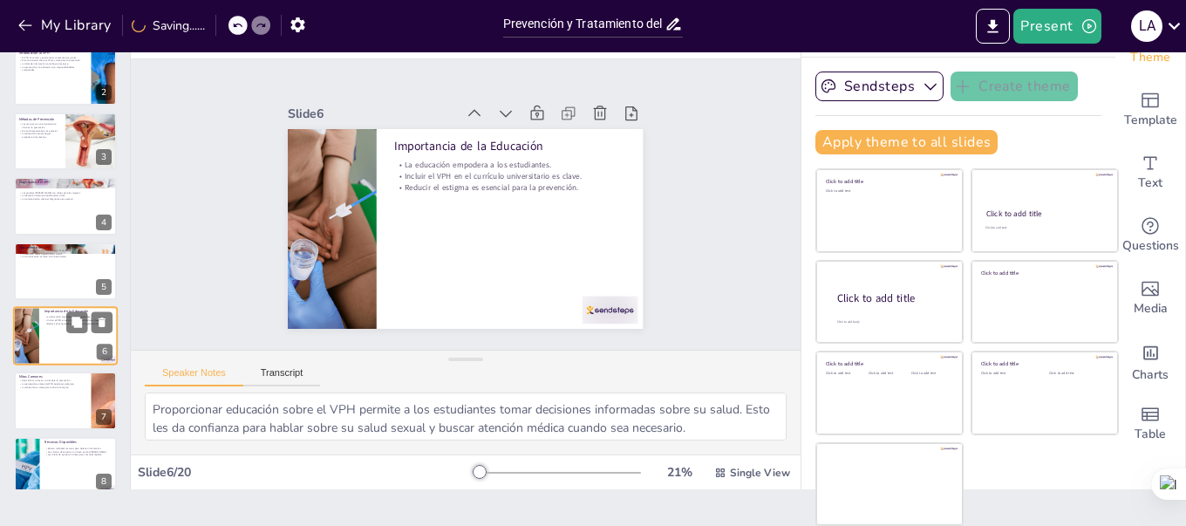
scroll to position [149, 0]
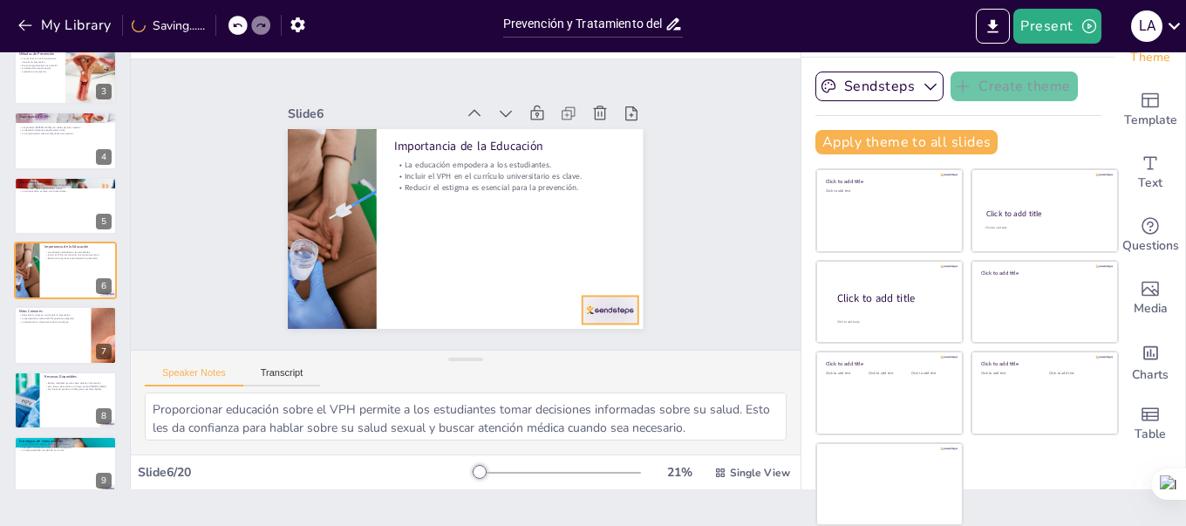
click at [557, 71] on div at bounding box center [538, 41] width 38 height 60
click at [44, 335] on div at bounding box center [65, 335] width 105 height 59
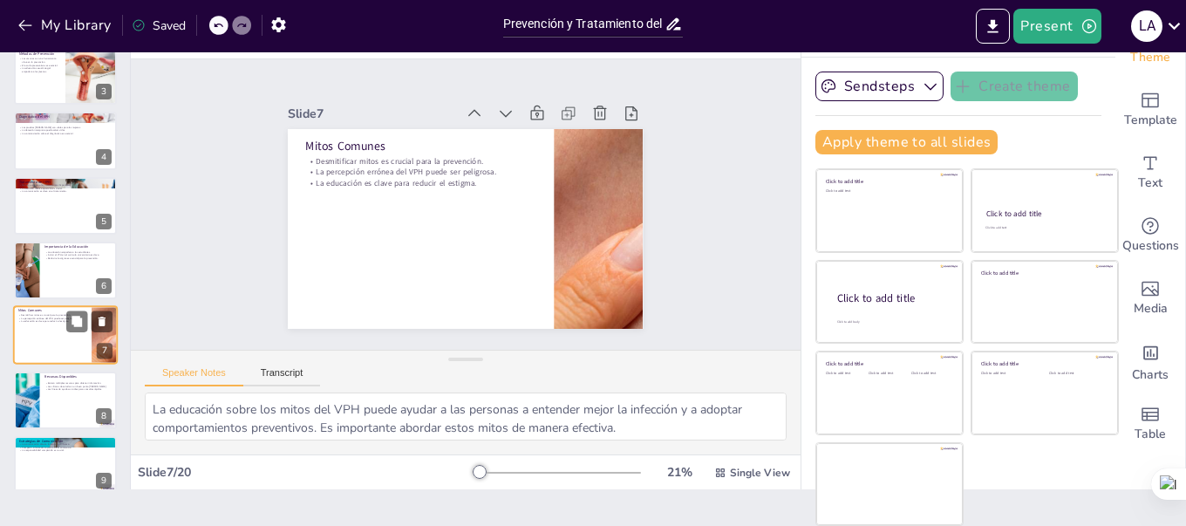
scroll to position [214, 0]
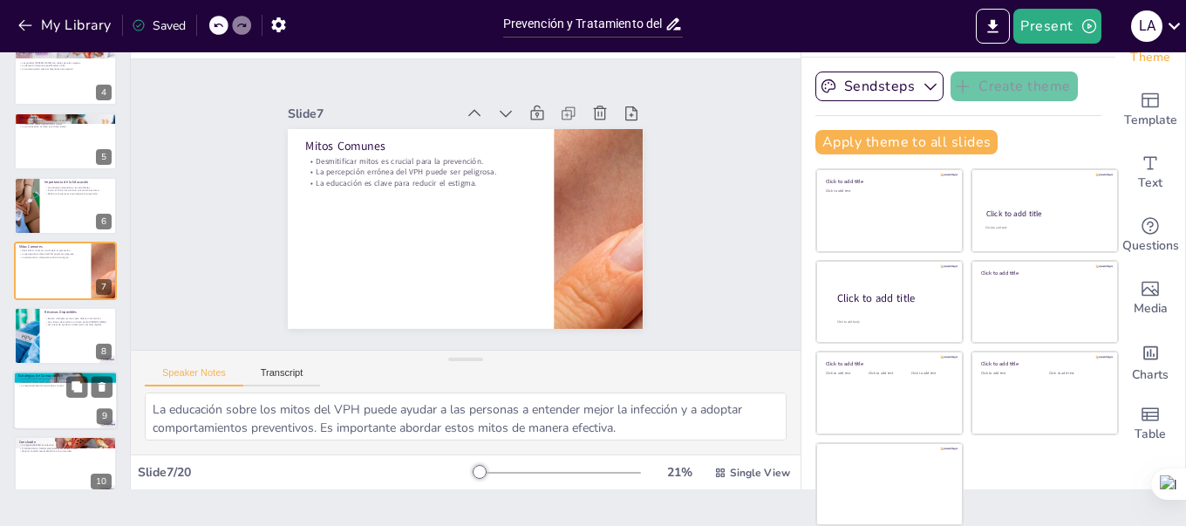
click at [63, 405] on div at bounding box center [65, 400] width 105 height 59
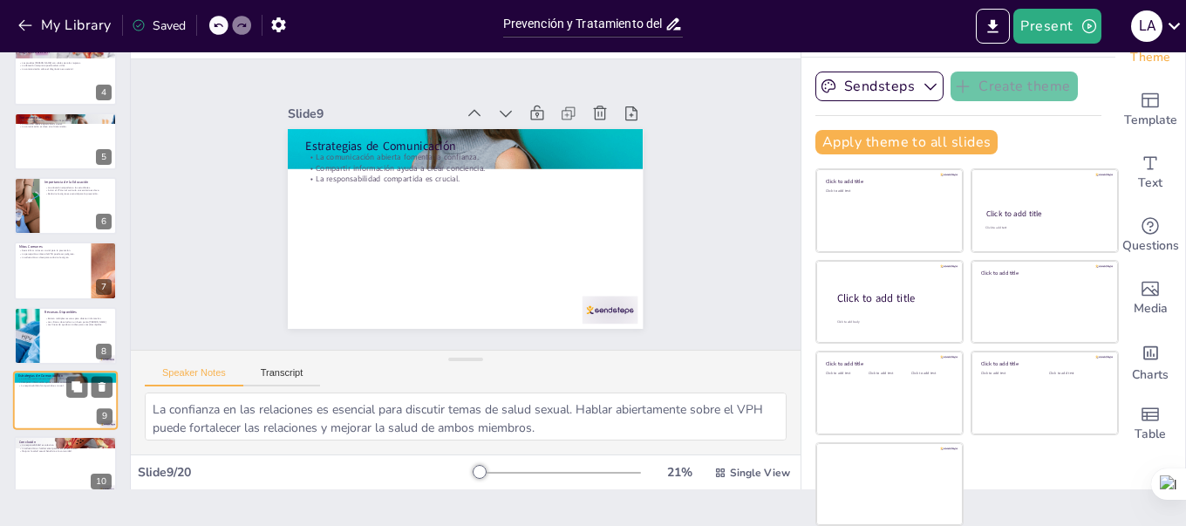
scroll to position [344, 0]
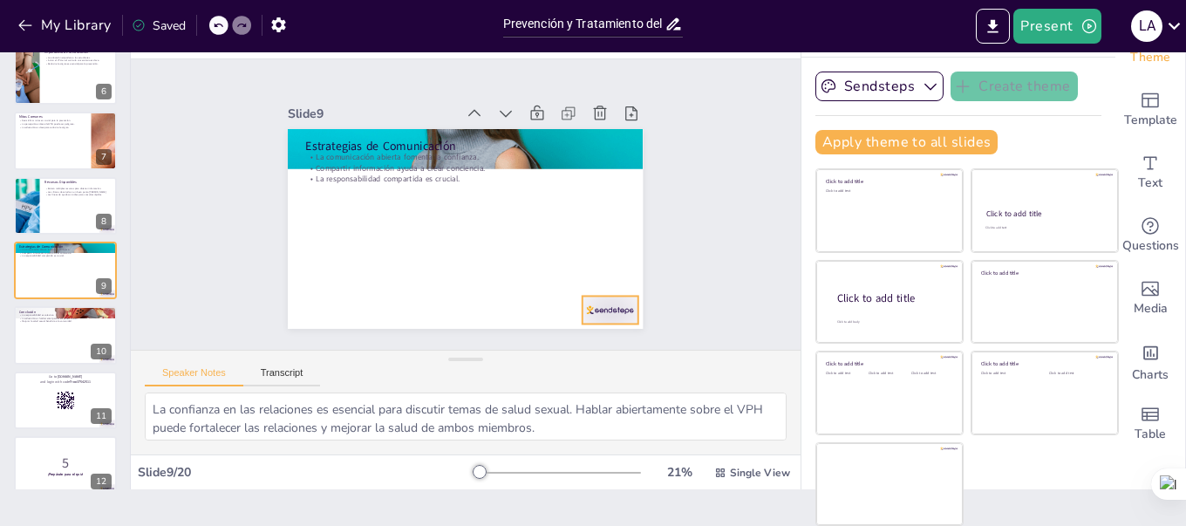
click at [551, 347] on div at bounding box center [520, 374] width 61 height 55
click at [31, 459] on p "5" at bounding box center [65, 462] width 94 height 19
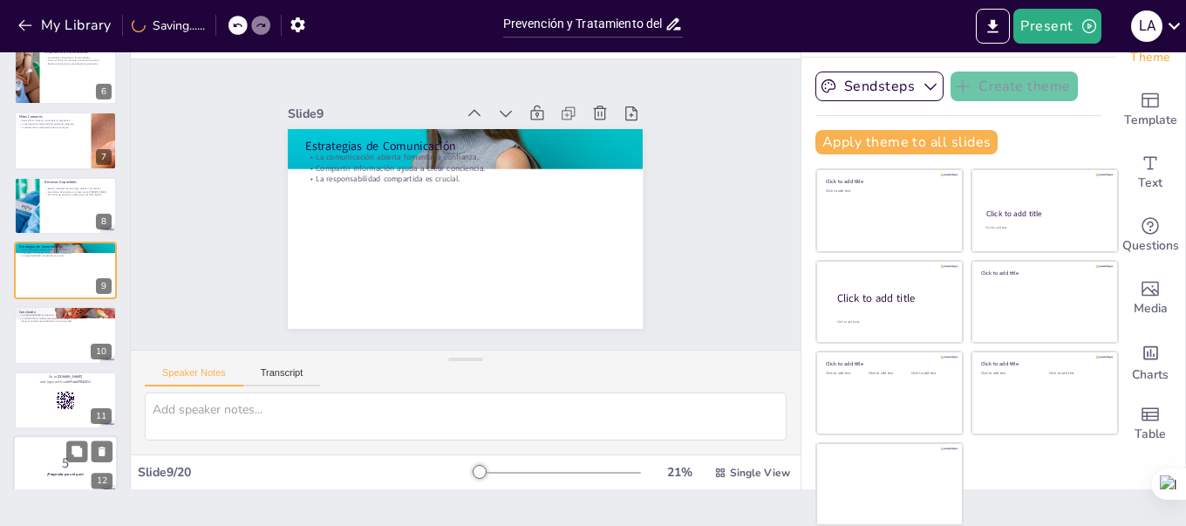
scroll to position [538, 0]
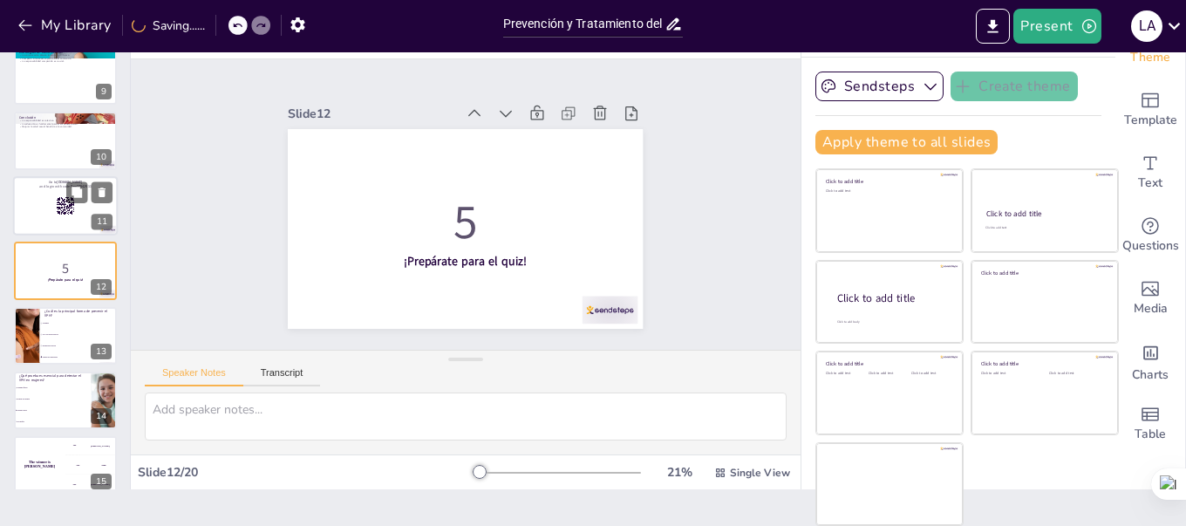
click at [74, 223] on div at bounding box center [65, 205] width 105 height 59
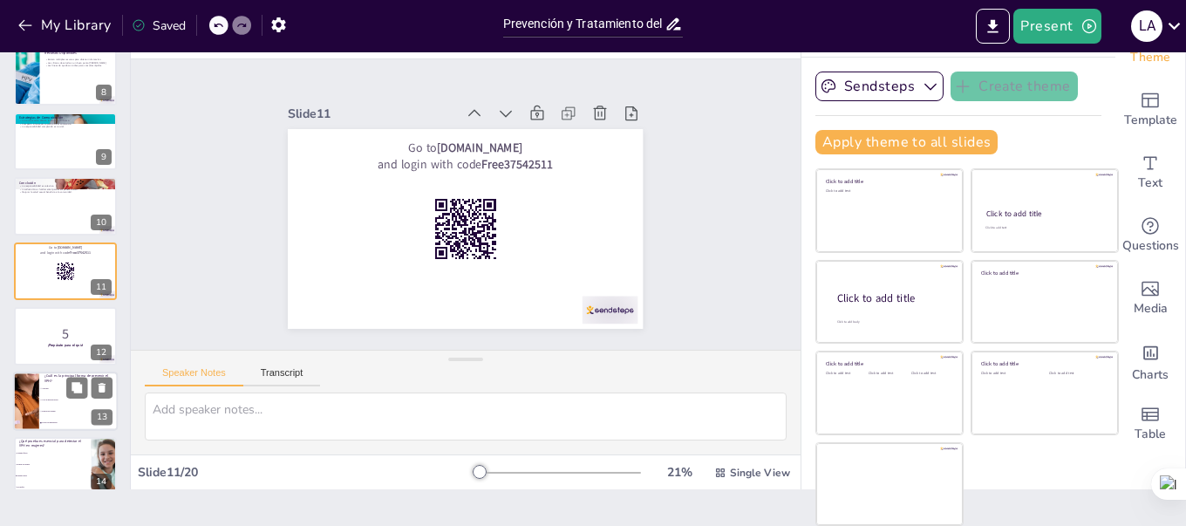
click at [53, 394] on li "Uso de preservativos" at bounding box center [78, 399] width 78 height 11
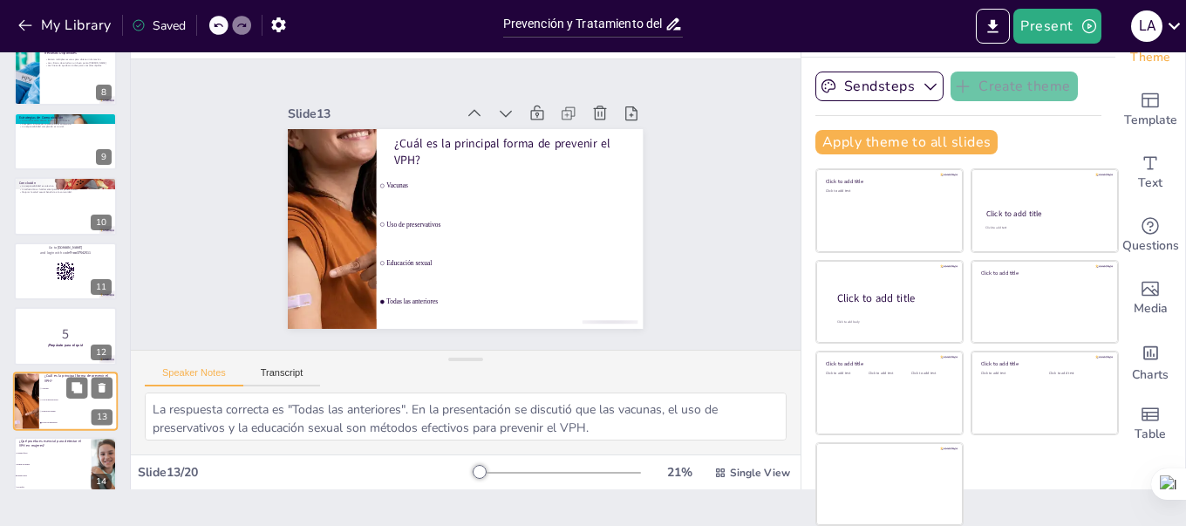
scroll to position [603, 0]
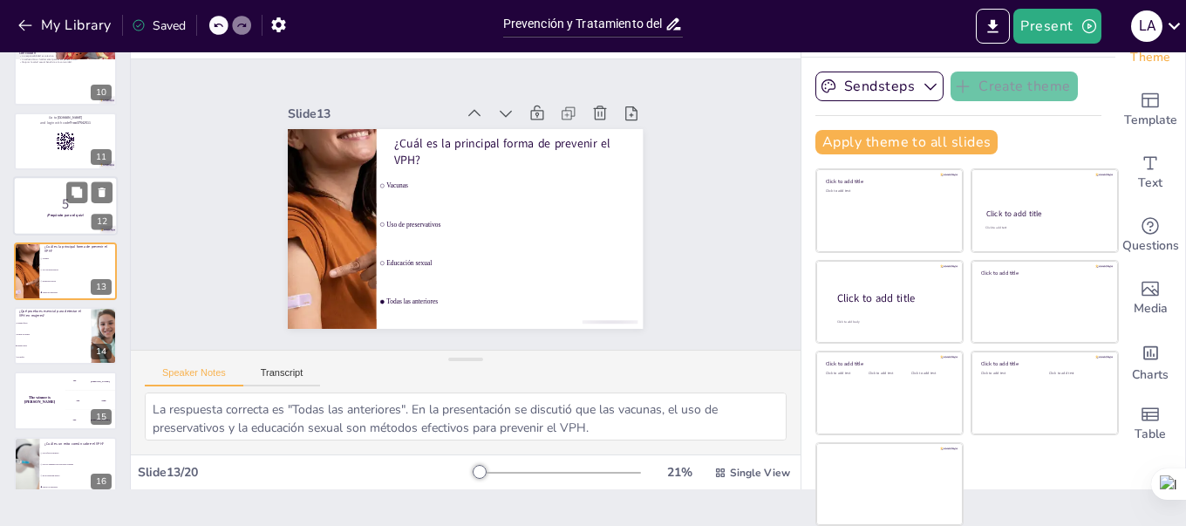
click at [104, 193] on div "5 ¡Prepárate para el quiz! 12" at bounding box center [65, 205] width 105 height 59
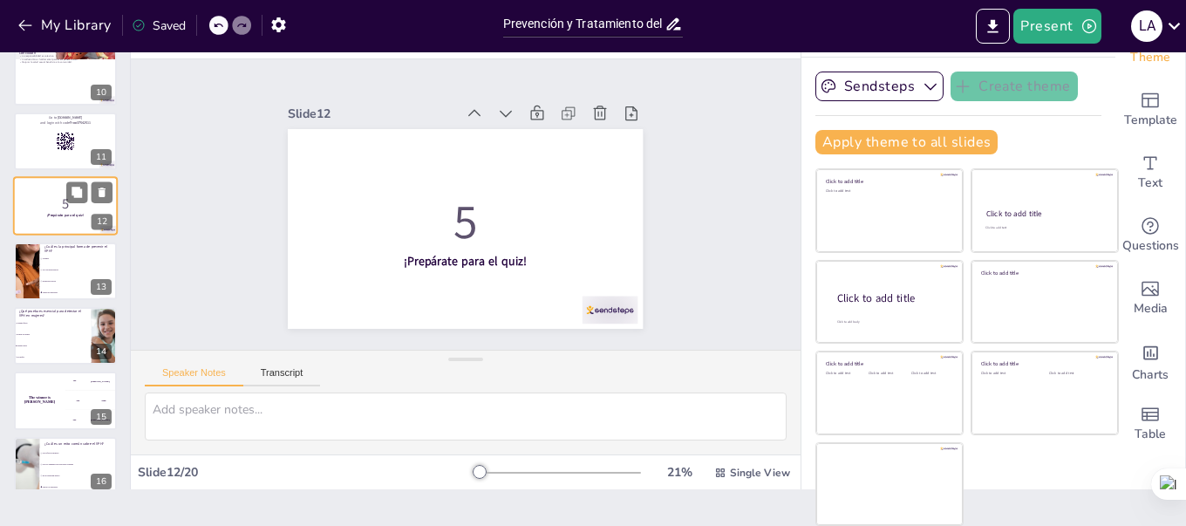
scroll to position [538, 0]
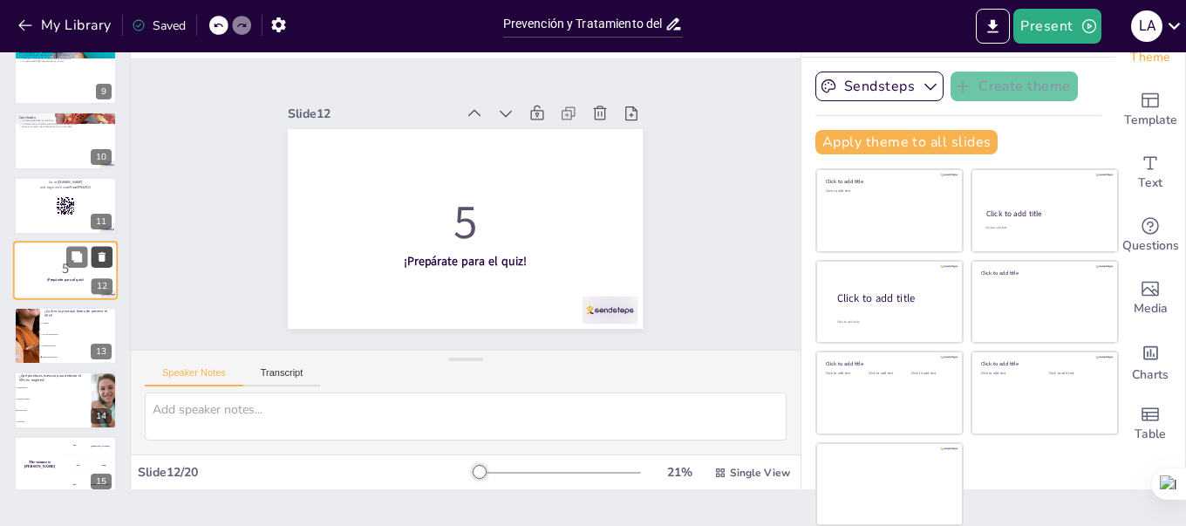
click at [103, 255] on icon at bounding box center [102, 257] width 7 height 10
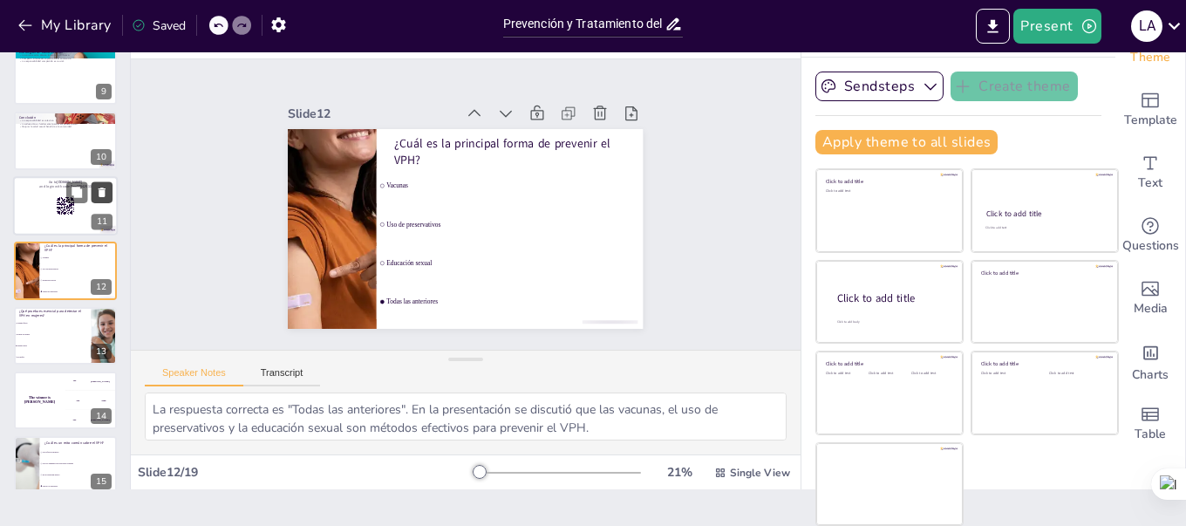
click at [105, 194] on icon at bounding box center [102, 192] width 12 height 12
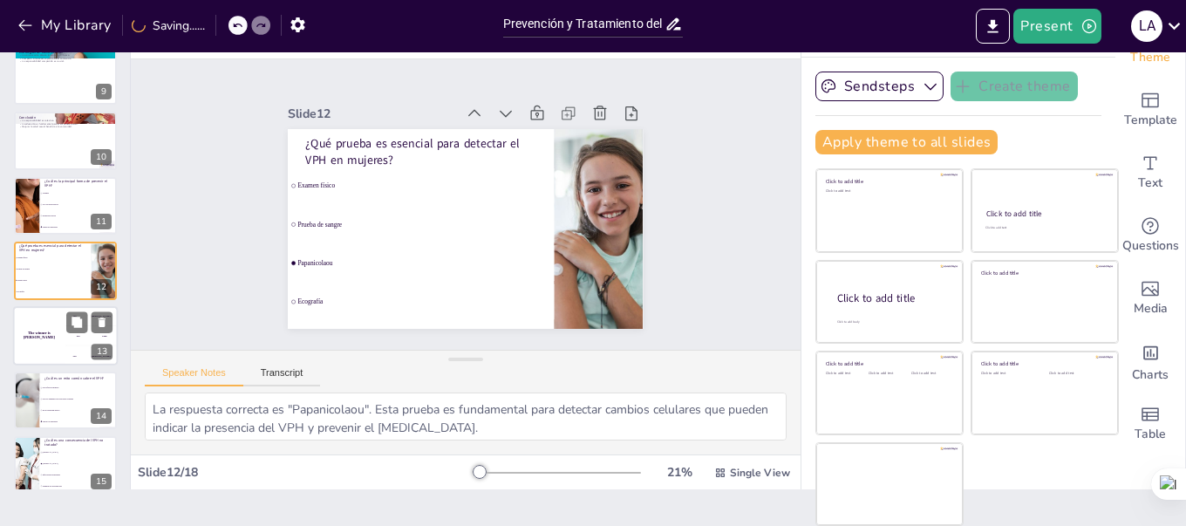
click at [44, 345] on div "The winner is [PERSON_NAME]" at bounding box center [39, 335] width 52 height 59
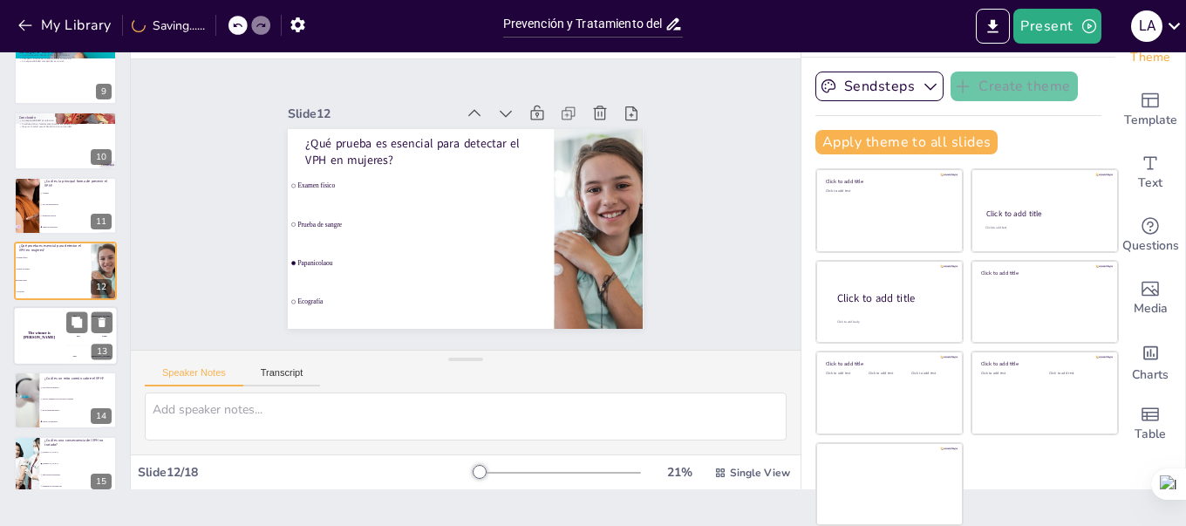
scroll to position [603, 0]
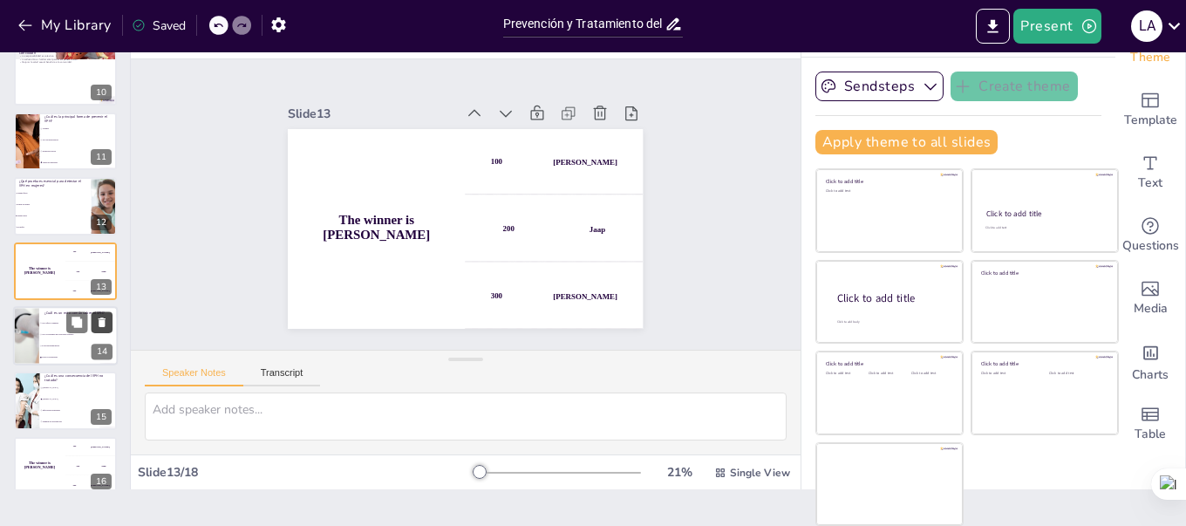
click at [99, 324] on icon at bounding box center [102, 322] width 7 height 10
click at [44, 336] on li "[MEDICAL_DATA]" at bounding box center [78, 334] width 78 height 11
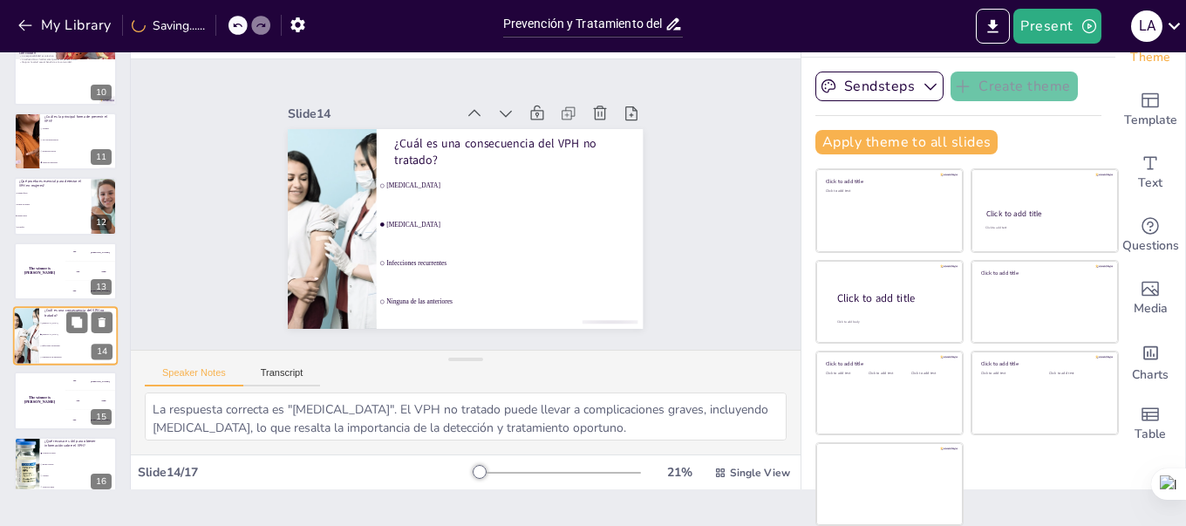
scroll to position [668, 0]
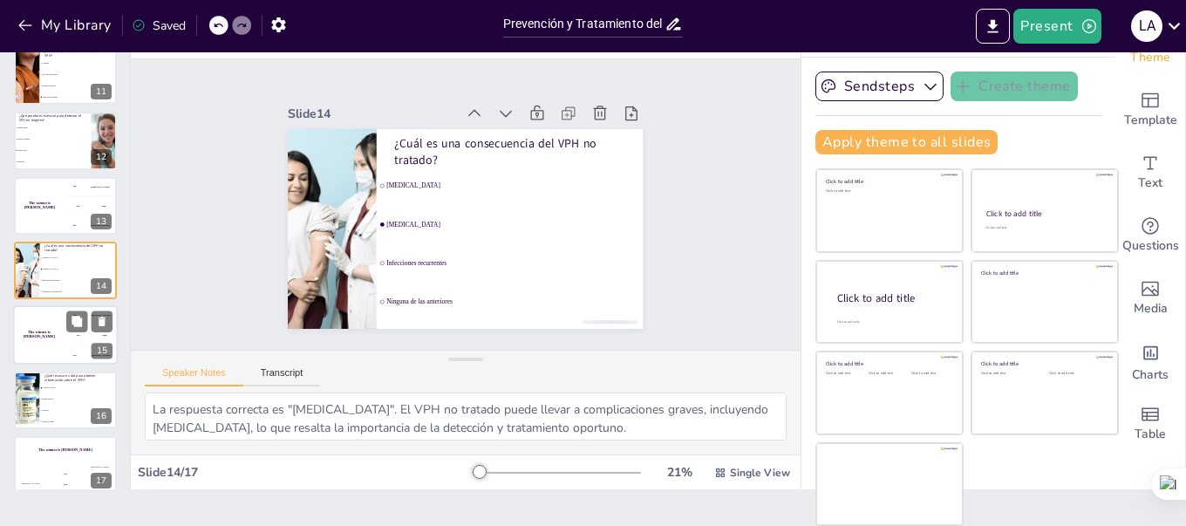
click at [44, 335] on h4 "The winner is [PERSON_NAME]" at bounding box center [39, 334] width 52 height 9
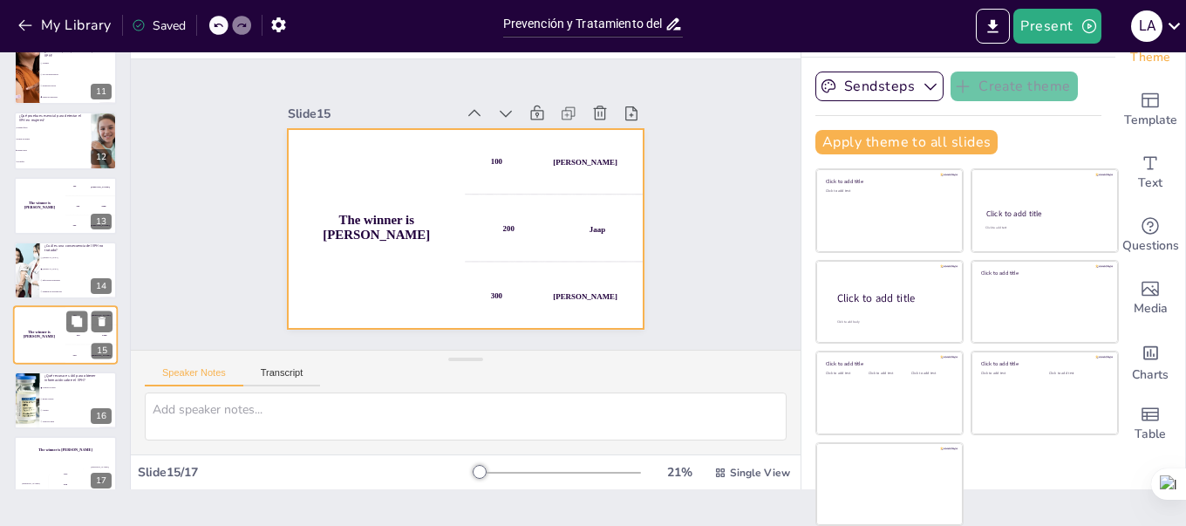
scroll to position [686, 0]
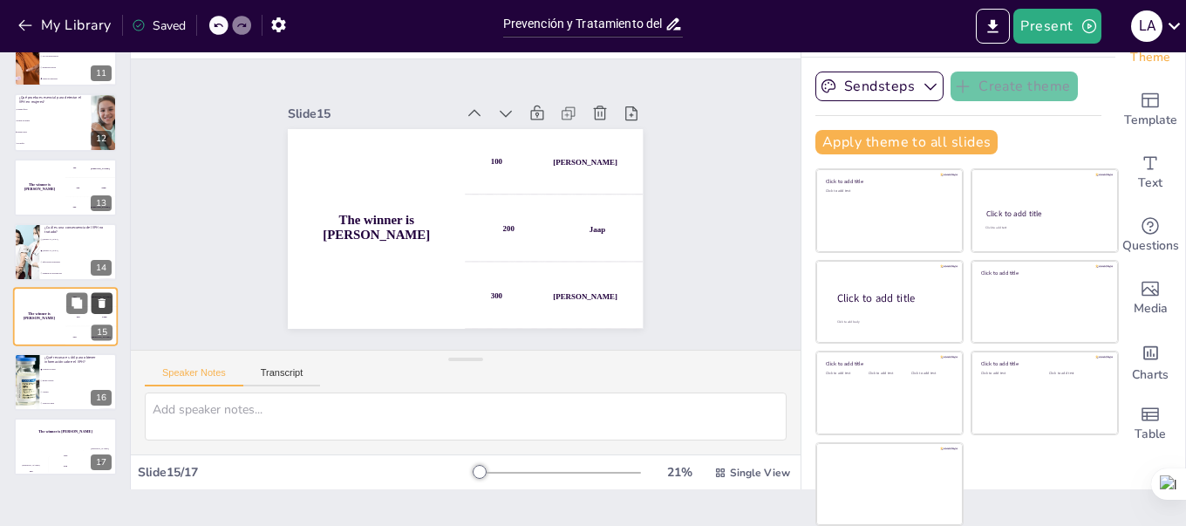
click at [96, 299] on icon at bounding box center [102, 303] width 12 height 12
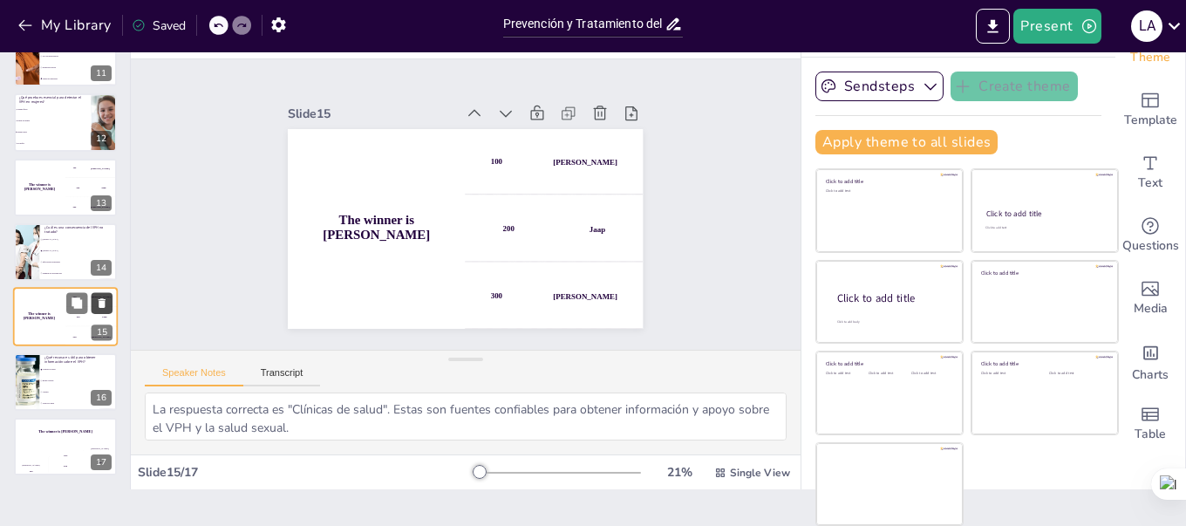
scroll to position [622, 0]
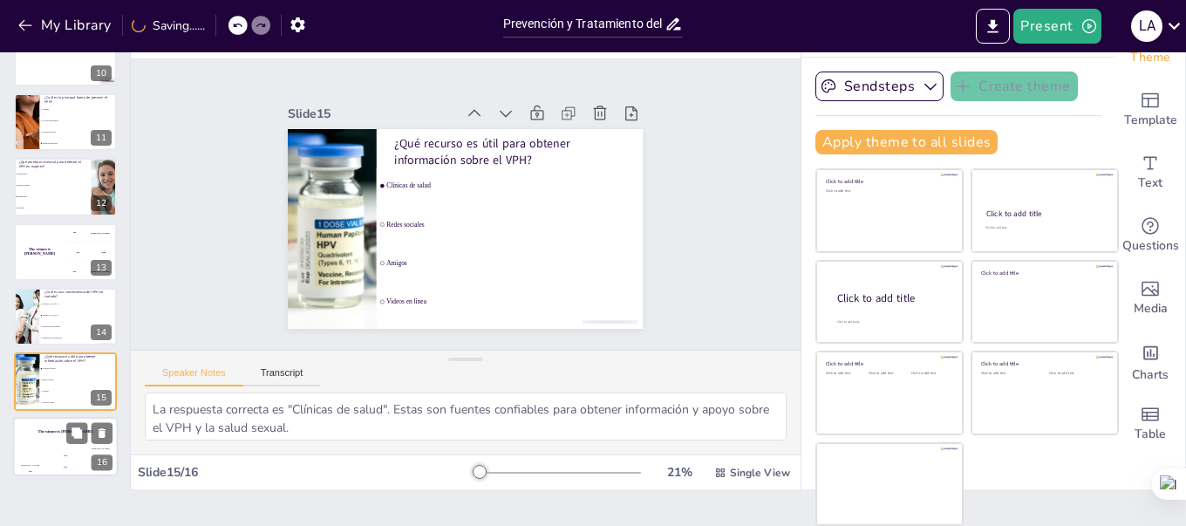
click at [48, 458] on div "200" at bounding box center [65, 465] width 35 height 19
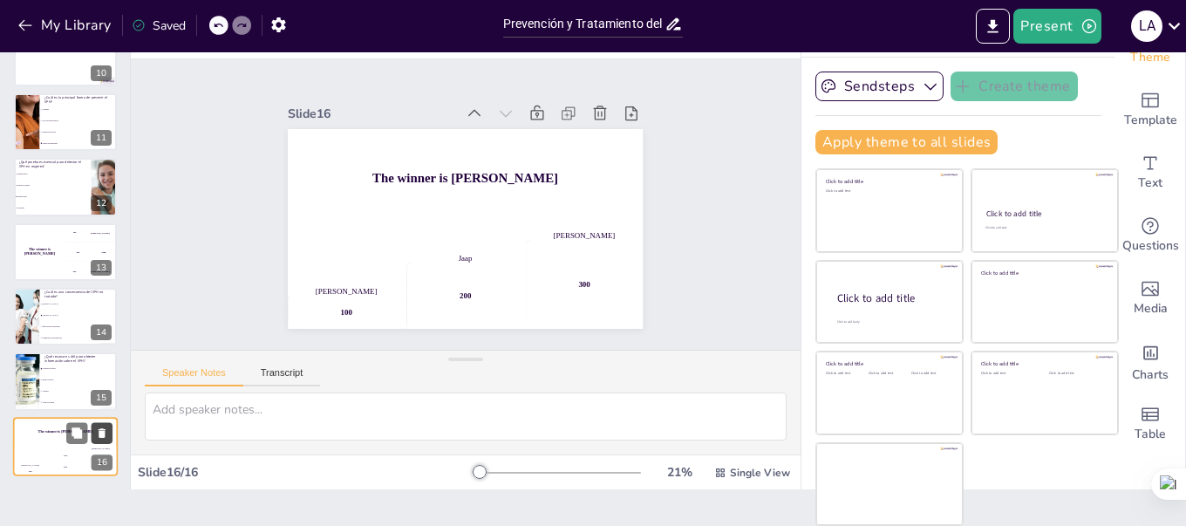
click at [99, 431] on icon at bounding box center [102, 433] width 7 height 10
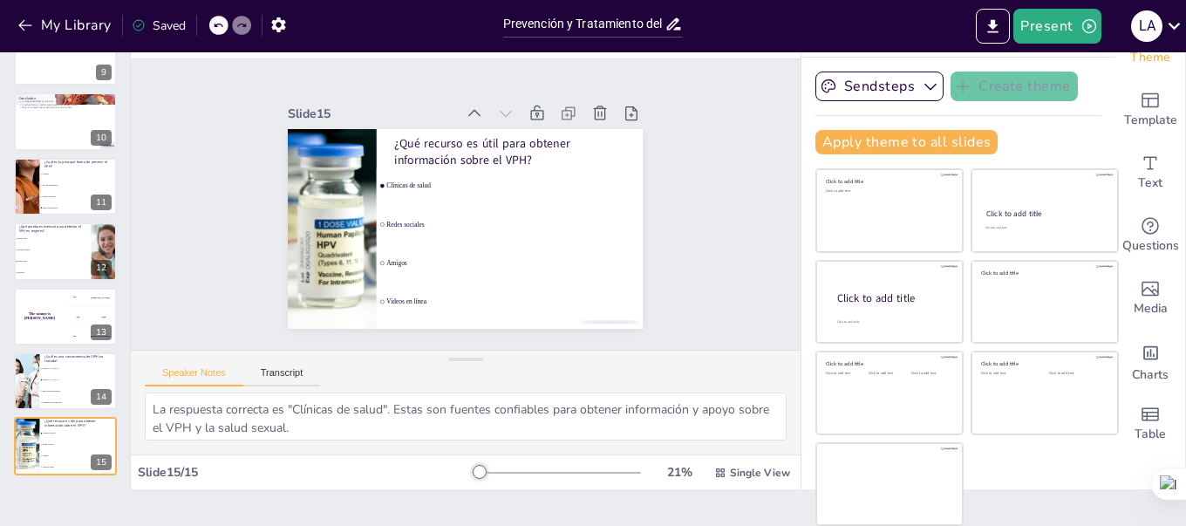
scroll to position [557, 0]
click at [71, 322] on div "200 Jaap" at bounding box center [91, 316] width 52 height 19
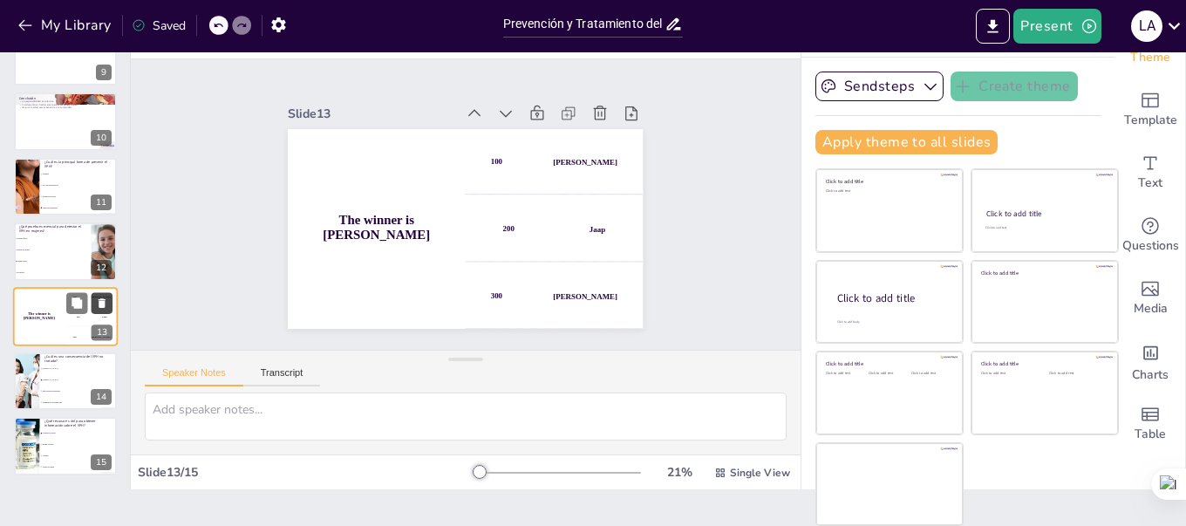
click at [103, 301] on icon at bounding box center [102, 303] width 7 height 10
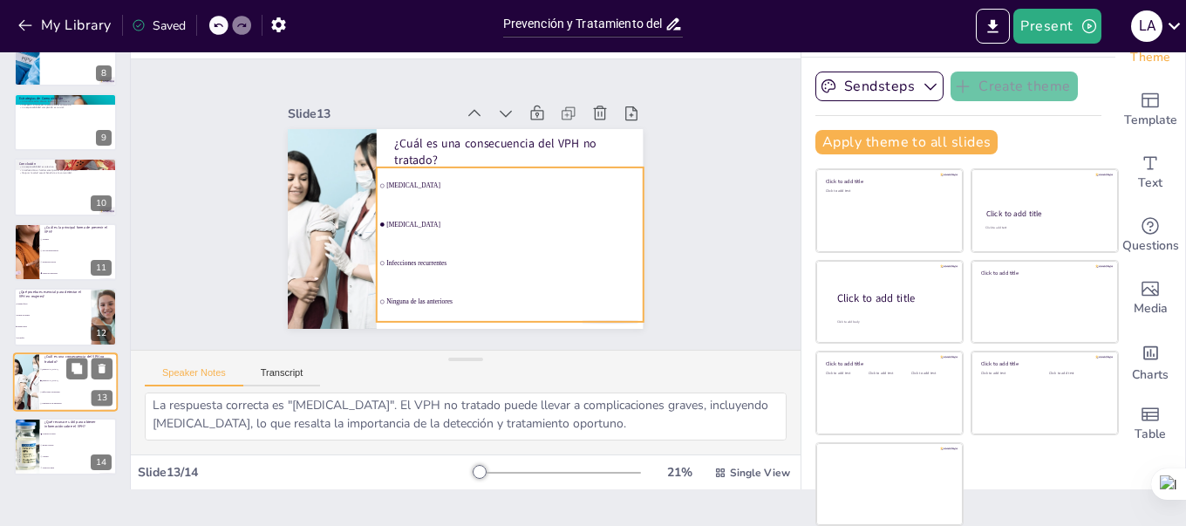
scroll to position [0, 0]
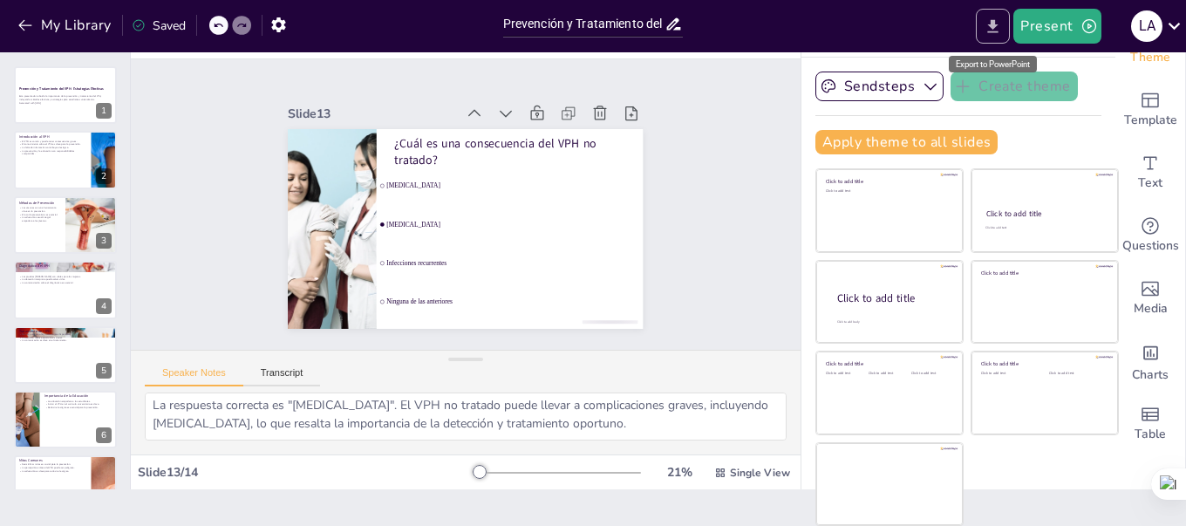
click at [990, 30] on icon "Export to PowerPoint" at bounding box center [993, 26] width 18 height 18
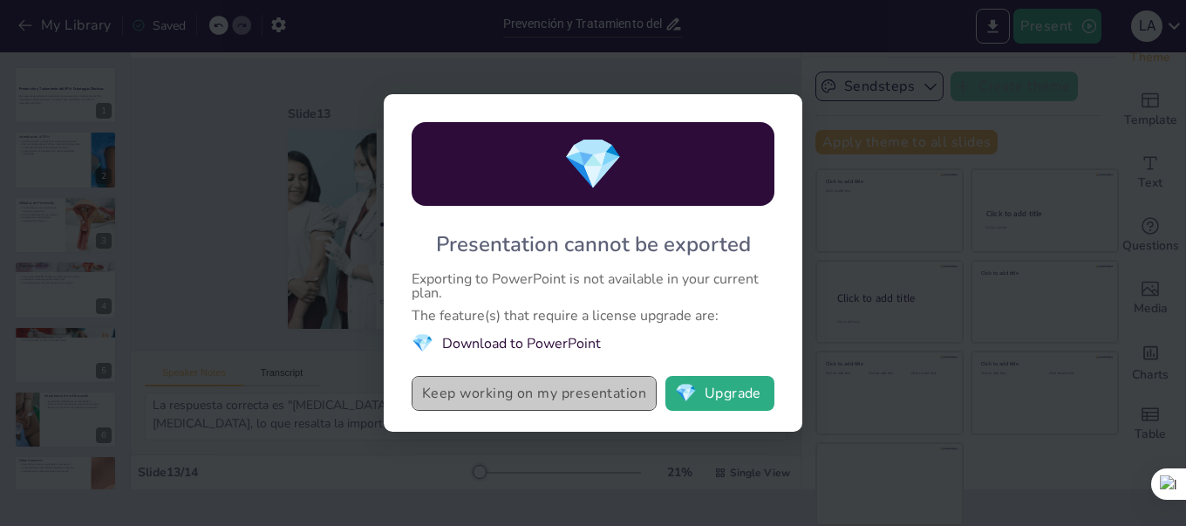
click at [519, 392] on button "Keep working on my presentation" at bounding box center [534, 393] width 245 height 35
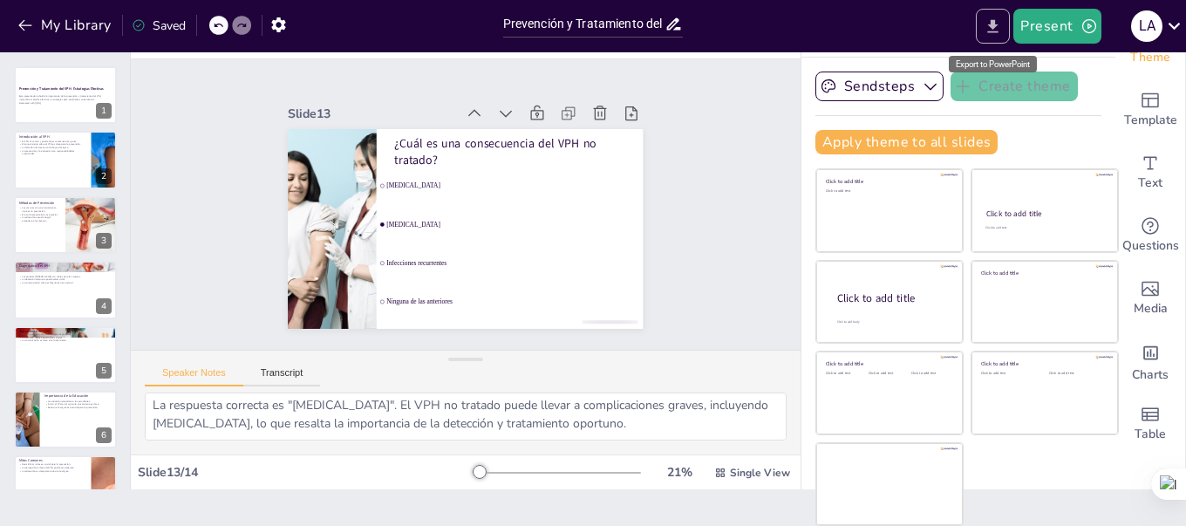
click at [989, 36] on button "Export to PowerPoint" at bounding box center [993, 26] width 34 height 35
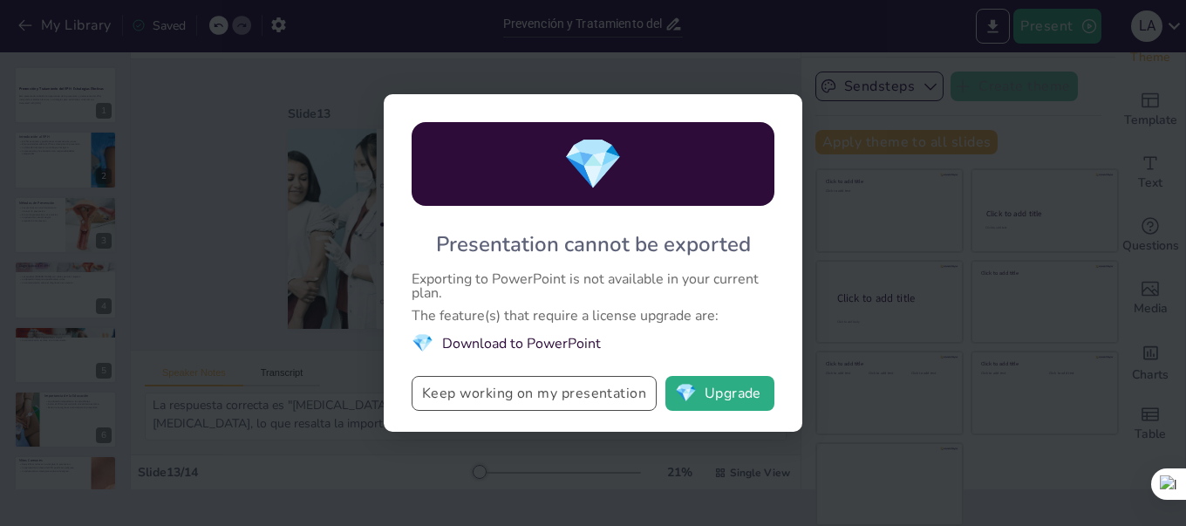
click at [597, 400] on button "Keep working on my presentation" at bounding box center [534, 393] width 245 height 35
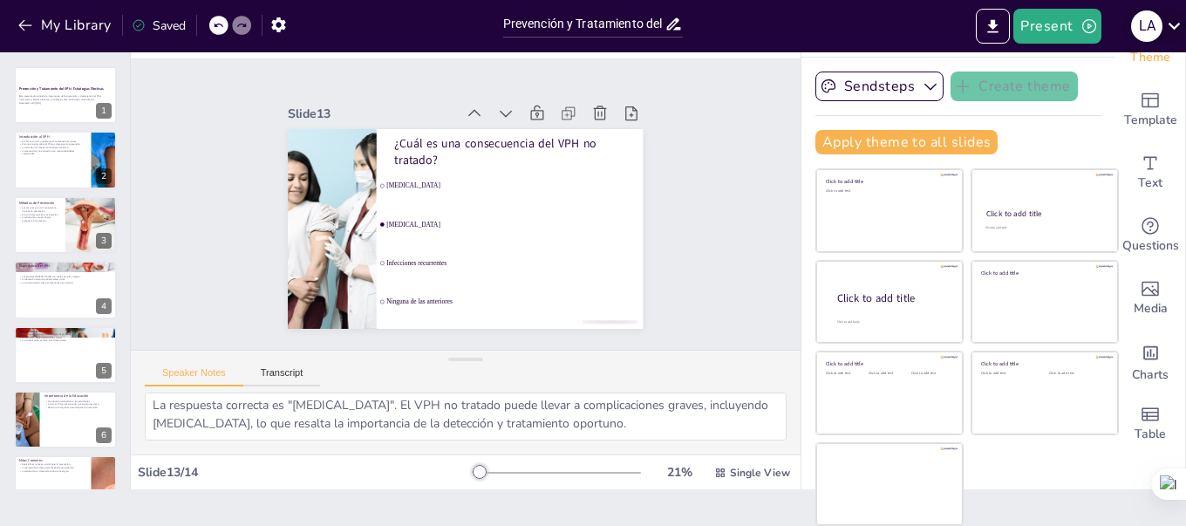
click at [1178, 30] on icon at bounding box center [1174, 26] width 24 height 24
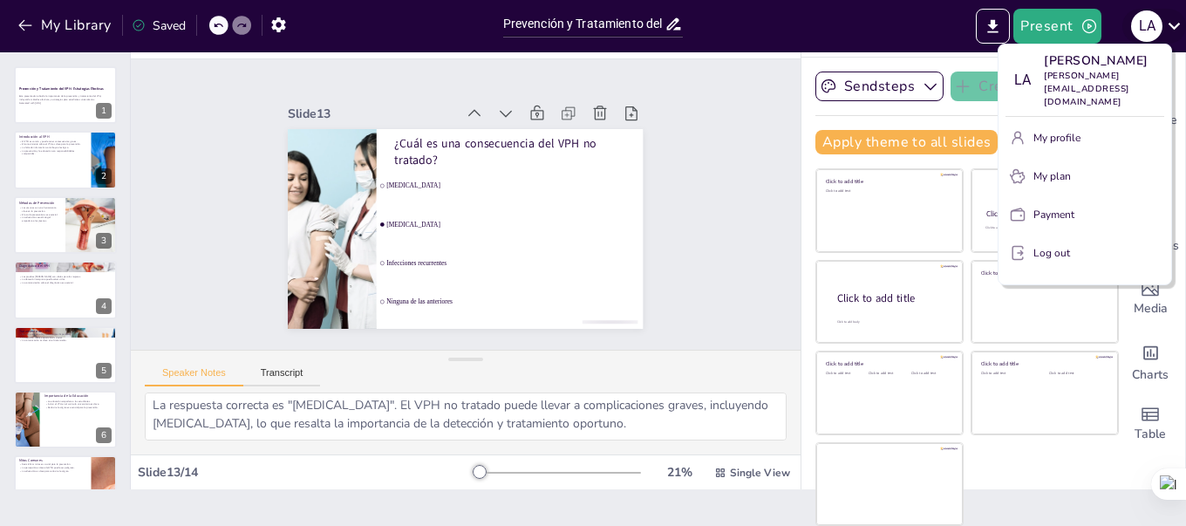
click at [1178, 30] on div at bounding box center [593, 263] width 1186 height 526
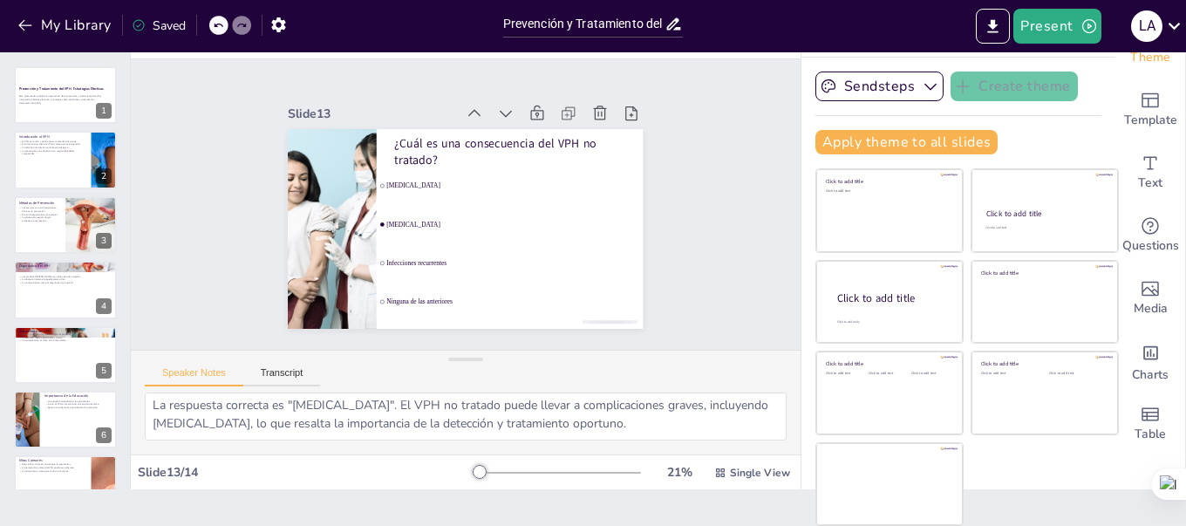
click at [153, 26] on div "Saved" at bounding box center [159, 25] width 54 height 17
